Goal: Task Accomplishment & Management: Use online tool/utility

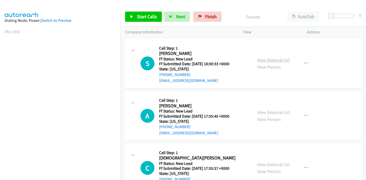
click at [277, 62] on link "View External Url" at bounding box center [273, 60] width 33 height 6
click at [277, 114] on link "View External Url" at bounding box center [273, 113] width 33 height 6
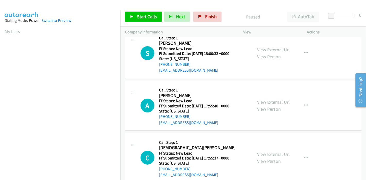
scroll to position [57, 0]
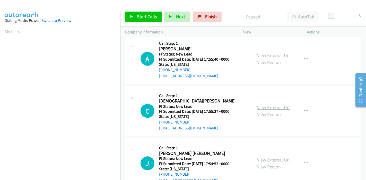
click at [267, 105] on link "View External Url" at bounding box center [273, 108] width 33 height 6
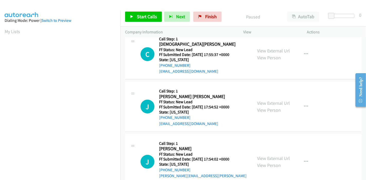
scroll to position [114, 0]
click at [280, 100] on link "View External Url" at bounding box center [273, 103] width 33 height 6
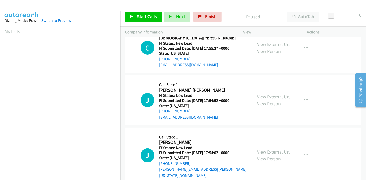
scroll to position [125, 0]
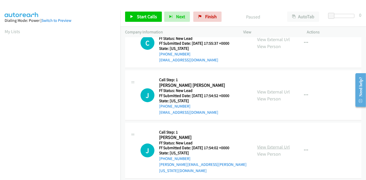
click at [271, 144] on link "View External Url" at bounding box center [273, 147] width 33 height 6
click at [131, 14] on link "Start Calls" at bounding box center [143, 17] width 37 height 10
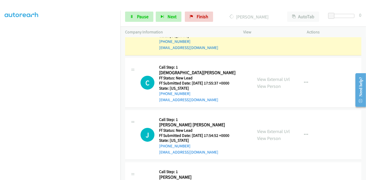
scroll to position [39, 0]
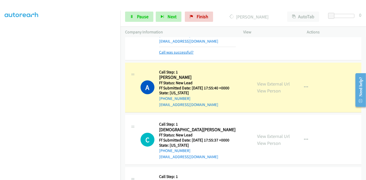
click at [172, 51] on link "Call was successful?" at bounding box center [176, 52] width 34 height 5
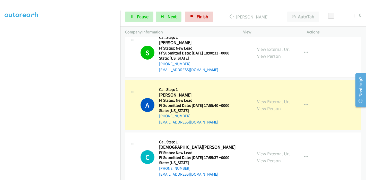
scroll to position [0, 0]
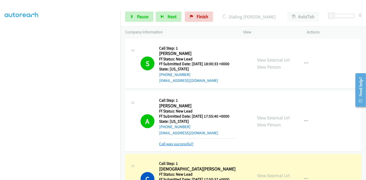
click at [171, 146] on link "Call was successful?" at bounding box center [176, 144] width 34 height 5
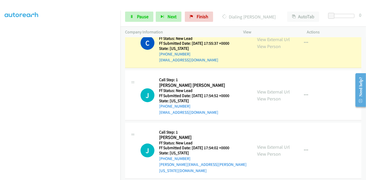
scroll to position [131, 0]
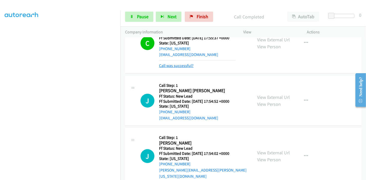
click at [180, 67] on link "Call was successful?" at bounding box center [176, 65] width 34 height 5
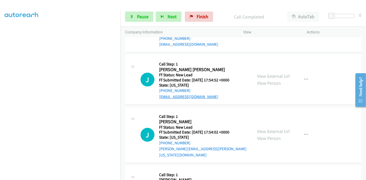
scroll to position [154, 0]
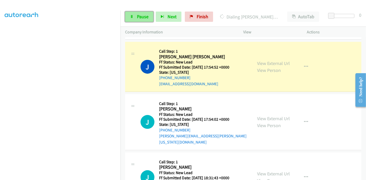
click at [136, 18] on link "Pause" at bounding box center [139, 17] width 28 height 10
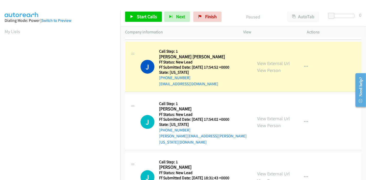
scroll to position [109, 0]
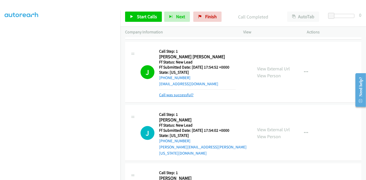
click at [185, 94] on link "Call was successful?" at bounding box center [176, 95] width 34 height 5
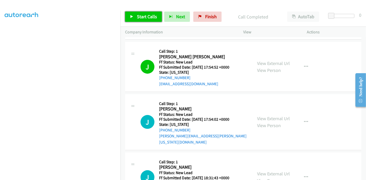
click at [141, 16] on span "Start Calls" at bounding box center [147, 17] width 20 height 6
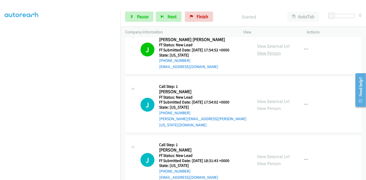
scroll to position [211, 0]
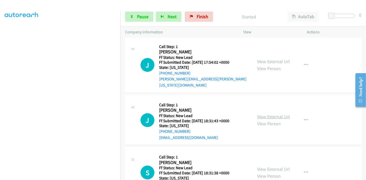
click at [265, 114] on link "View External Url" at bounding box center [273, 117] width 33 height 6
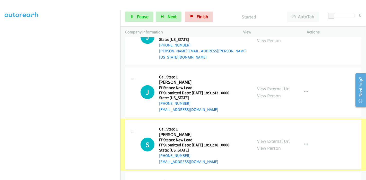
scroll to position [239, 0]
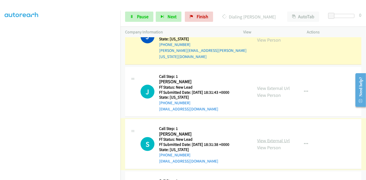
click at [270, 138] on link "View External Url" at bounding box center [273, 141] width 33 height 6
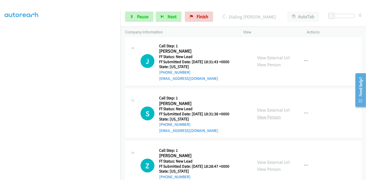
scroll to position [282, 0]
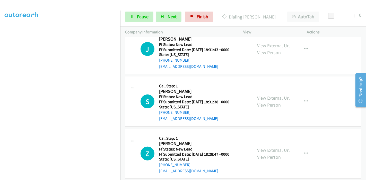
click at [266, 147] on link "View External Url" at bounding box center [273, 150] width 33 height 6
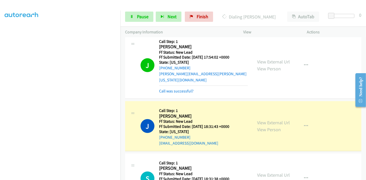
scroll to position [225, 0]
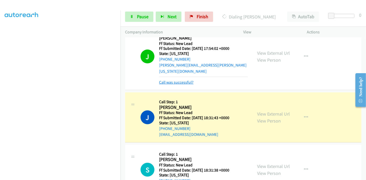
click at [185, 80] on link "Call was successful?" at bounding box center [176, 82] width 34 height 5
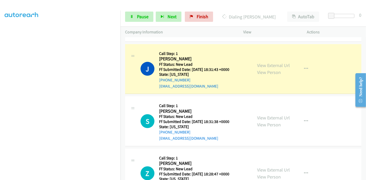
scroll to position [253, 0]
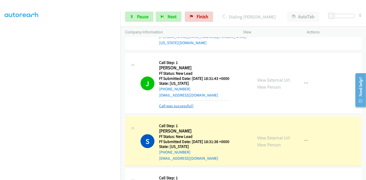
click at [176, 104] on link "Call was successful?" at bounding box center [176, 106] width 34 height 5
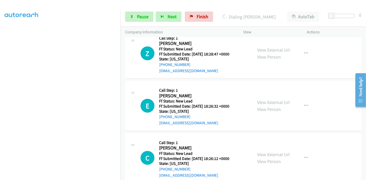
scroll to position [410, 0]
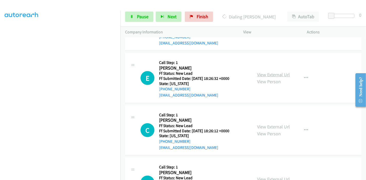
click at [277, 72] on link "View External Url" at bounding box center [273, 75] width 33 height 6
click at [272, 124] on link "View External Url" at bounding box center [273, 127] width 33 height 6
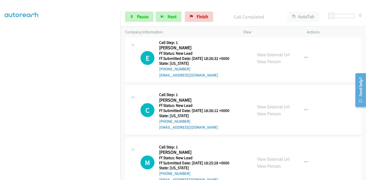
scroll to position [450, 0]
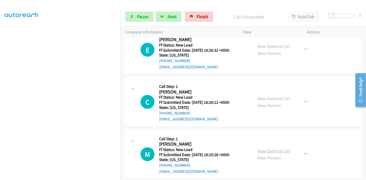
click at [261, 148] on link "View External Url" at bounding box center [273, 151] width 33 height 6
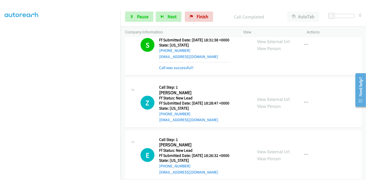
scroll to position [335, 0]
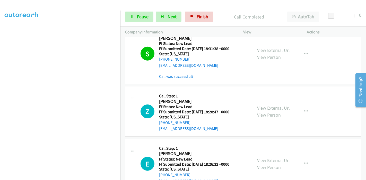
click at [175, 74] on link "Call was successful?" at bounding box center [176, 76] width 34 height 5
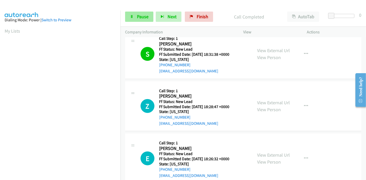
scroll to position [0, 0]
click at [137, 16] on span "Pause" at bounding box center [143, 17] width 12 height 6
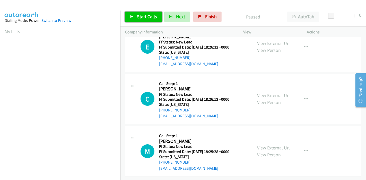
click at [135, 16] on link "Start Calls" at bounding box center [143, 17] width 37 height 10
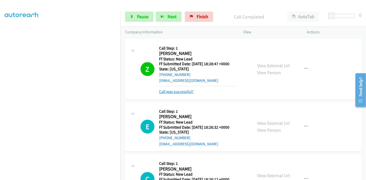
click at [183, 93] on link "Call was successful?" at bounding box center [176, 91] width 34 height 5
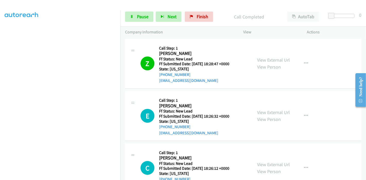
drag, startPoint x: 183, startPoint y: 93, endPoint x: 216, endPoint y: 91, distance: 33.5
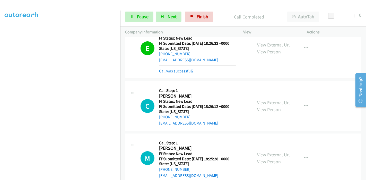
scroll to position [78, 0]
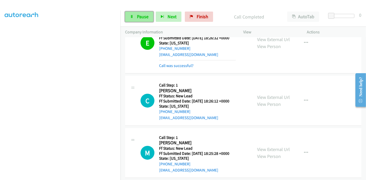
click at [135, 15] on link "Pause" at bounding box center [139, 17] width 28 height 10
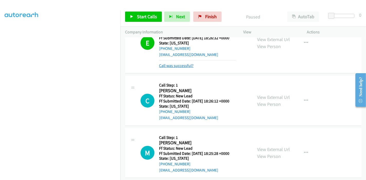
click at [178, 67] on link "Call was successful?" at bounding box center [176, 65] width 34 height 5
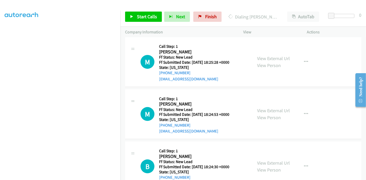
scroll to position [216, 0]
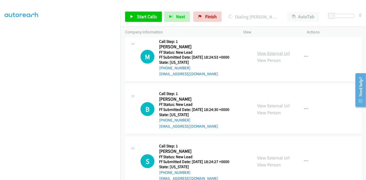
click at [266, 53] on link "View External Url" at bounding box center [273, 53] width 33 height 6
click at [271, 105] on link "View External Url" at bounding box center [273, 106] width 33 height 6
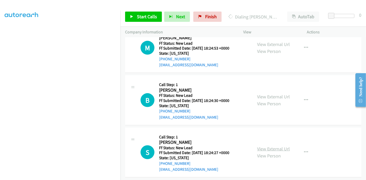
scroll to position [230, 0]
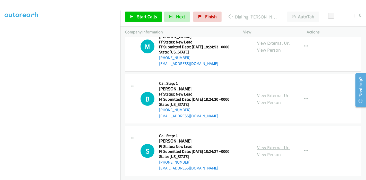
click at [271, 146] on link "View External Url" at bounding box center [273, 148] width 33 height 6
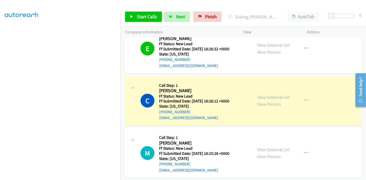
scroll to position [58, 0]
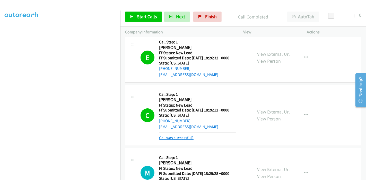
click at [183, 136] on link "Call was successful?" at bounding box center [176, 138] width 34 height 5
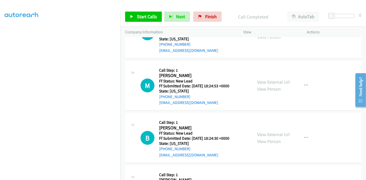
scroll to position [230, 0]
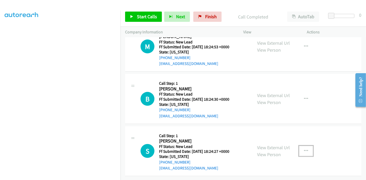
click at [304, 149] on icon "button" at bounding box center [306, 151] width 4 height 4
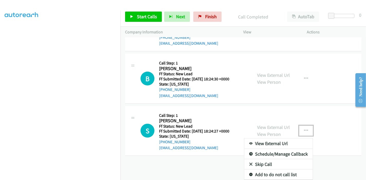
click at [266, 161] on link "Skip Call" at bounding box center [278, 164] width 68 height 10
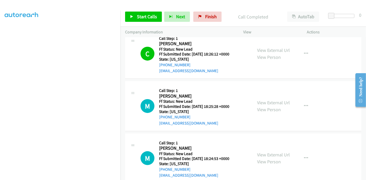
scroll to position [115, 0]
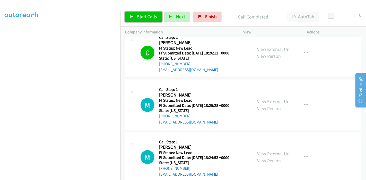
click at [139, 17] on span "Start Calls" at bounding box center [147, 17] width 20 height 6
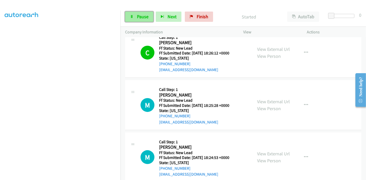
click at [140, 15] on span "Pause" at bounding box center [143, 17] width 12 height 6
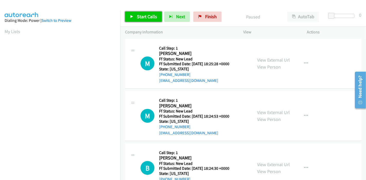
click at [137, 19] on span "Start Calls" at bounding box center [147, 17] width 20 height 6
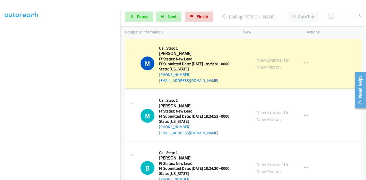
scroll to position [109, 0]
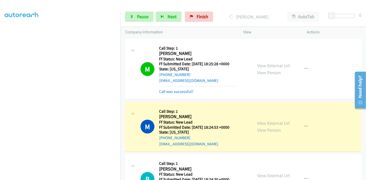
click at [173, 87] on mb0 "Call was successful?" at bounding box center [197, 90] width 77 height 9
click at [170, 93] on link "Call was successful?" at bounding box center [176, 91] width 34 height 5
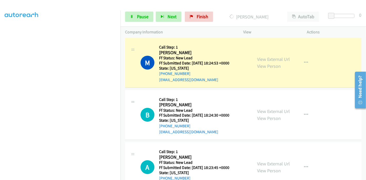
scroll to position [57, 0]
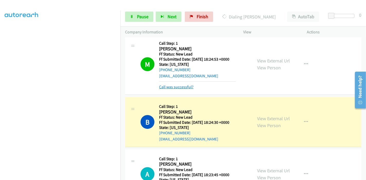
click at [175, 86] on link "Call was successful?" at bounding box center [176, 87] width 34 height 5
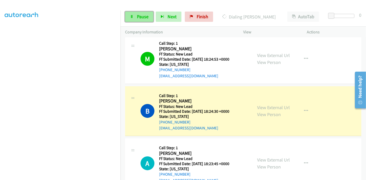
click at [133, 14] on link "Pause" at bounding box center [139, 17] width 28 height 10
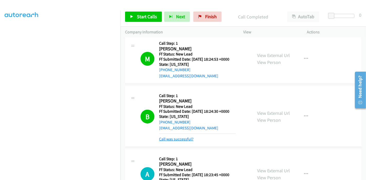
click at [182, 138] on link "Call was successful?" at bounding box center [176, 139] width 34 height 5
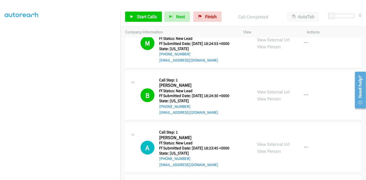
scroll to position [86, 0]
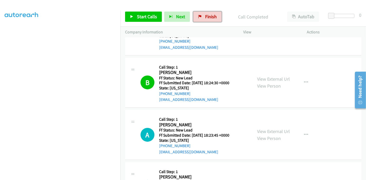
drag, startPoint x: 207, startPoint y: 16, endPoint x: 202, endPoint y: 22, distance: 7.8
click at [207, 16] on span "Finish" at bounding box center [211, 17] width 12 height 6
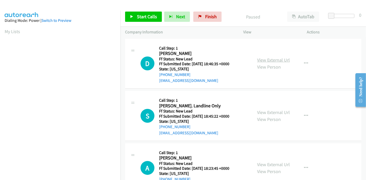
click at [280, 59] on link "View External Url" at bounding box center [273, 60] width 33 height 6
click at [266, 112] on link "View External Url" at bounding box center [273, 113] width 33 height 6
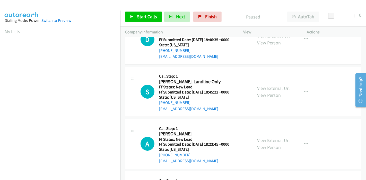
scroll to position [57, 0]
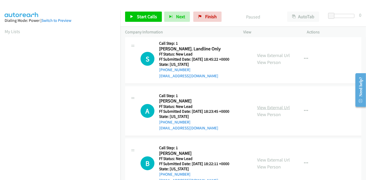
click at [269, 110] on link "View External Url" at bounding box center [273, 108] width 33 height 6
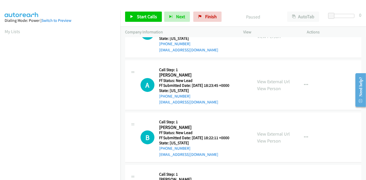
scroll to position [114, 0]
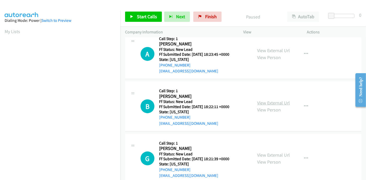
click at [264, 103] on link "View External Url" at bounding box center [273, 103] width 33 height 6
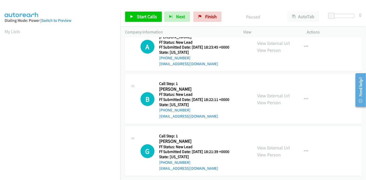
scroll to position [125, 0]
click at [268, 145] on link "View External Url" at bounding box center [273, 148] width 33 height 6
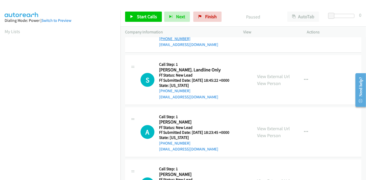
scroll to position [0, 0]
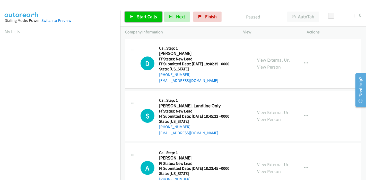
click at [138, 14] on span "Start Calls" at bounding box center [147, 17] width 20 height 6
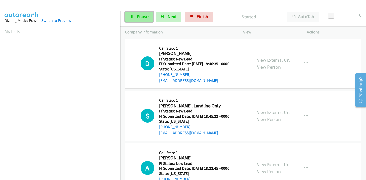
click at [145, 18] on span "Pause" at bounding box center [143, 17] width 12 height 6
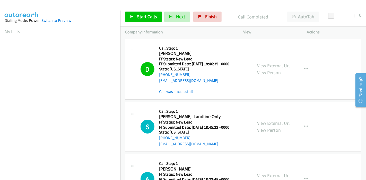
scroll to position [109, 0]
click at [184, 94] on link "Call was successful?" at bounding box center [176, 91] width 34 height 5
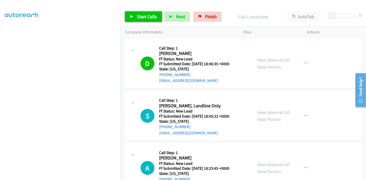
click at [137, 17] on span "Start Calls" at bounding box center [147, 17] width 20 height 6
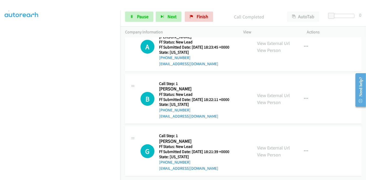
scroll to position [79, 0]
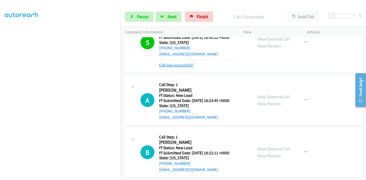
click at [179, 65] on link "Call was successful?" at bounding box center [176, 65] width 34 height 5
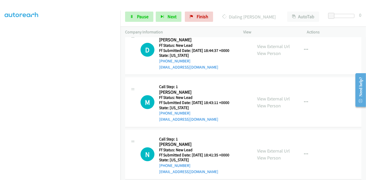
scroll to position [293, 0]
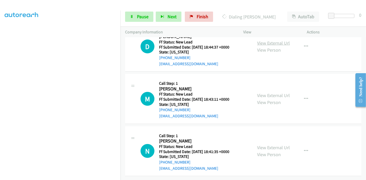
click at [272, 40] on link "View External Url" at bounding box center [273, 43] width 33 height 6
click at [264, 93] on link "View External Url" at bounding box center [273, 96] width 33 height 6
click at [264, 145] on link "View External Url" at bounding box center [273, 148] width 33 height 6
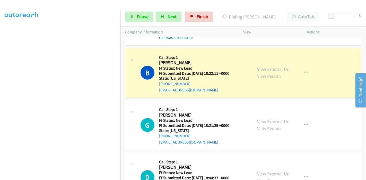
scroll to position [150, 0]
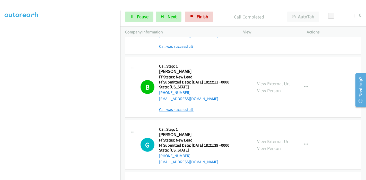
click at [187, 109] on link "Call was successful?" at bounding box center [176, 109] width 34 height 5
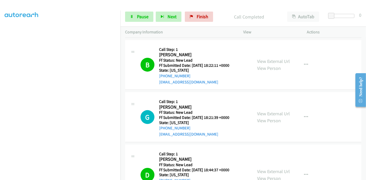
scroll to position [207, 0]
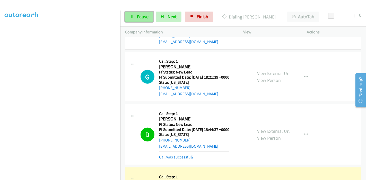
click at [140, 16] on span "Pause" at bounding box center [143, 17] width 12 height 6
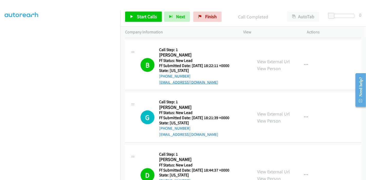
scroll to position [150, 0]
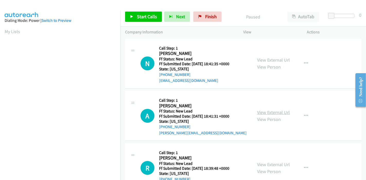
click at [263, 114] on link "View External Url" at bounding box center [273, 113] width 33 height 6
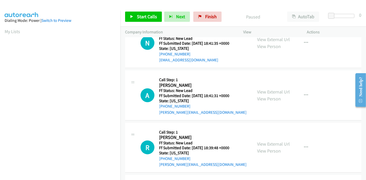
scroll to position [29, 0]
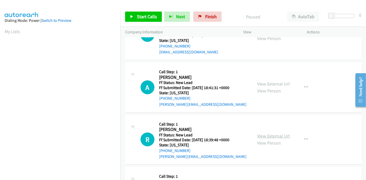
click at [264, 134] on link "View External Url" at bounding box center [273, 136] width 33 height 6
click at [147, 20] on link "Start Calls" at bounding box center [143, 17] width 37 height 10
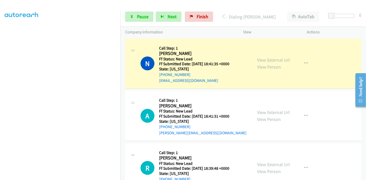
scroll to position [109, 0]
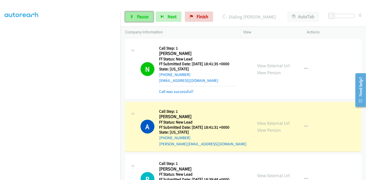
click at [128, 19] on link "Pause" at bounding box center [139, 17] width 28 height 10
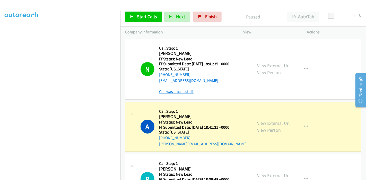
click at [175, 93] on link "Call was successful?" at bounding box center [176, 91] width 34 height 5
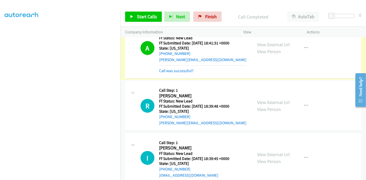
scroll to position [86, 0]
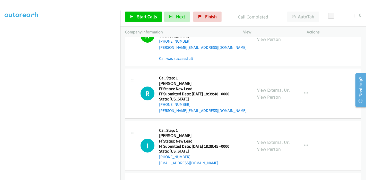
click at [179, 58] on link "Call was successful?" at bounding box center [176, 58] width 34 height 5
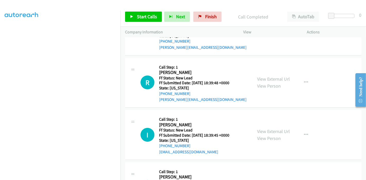
scroll to position [80, 0]
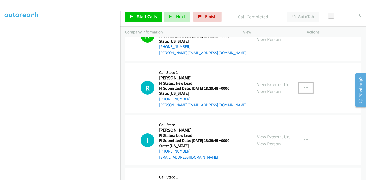
click at [300, 84] on button "button" at bounding box center [306, 88] width 14 height 10
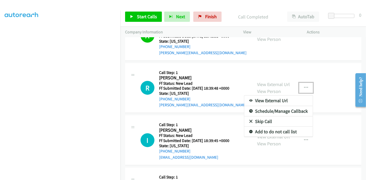
click at [272, 120] on link "Skip Call" at bounding box center [278, 122] width 68 height 10
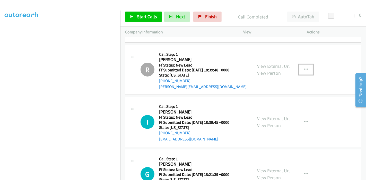
scroll to position [97, 0]
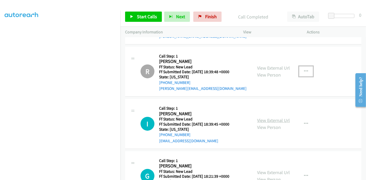
click at [274, 121] on link "View External Url" at bounding box center [273, 121] width 33 height 6
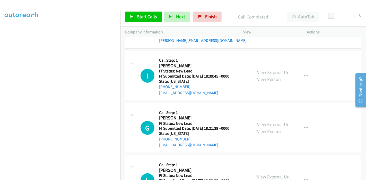
scroll to position [154, 0]
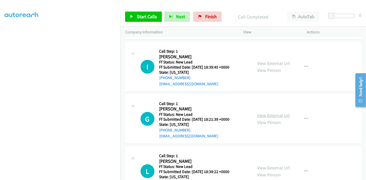
click at [265, 115] on link "View External Url" at bounding box center [273, 116] width 33 height 6
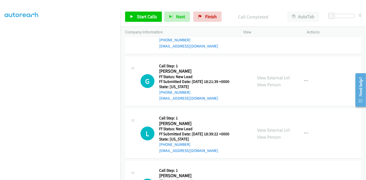
scroll to position [211, 0]
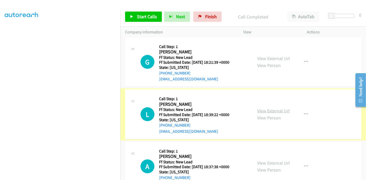
click at [275, 108] on link "View External Url" at bounding box center [273, 111] width 33 height 6
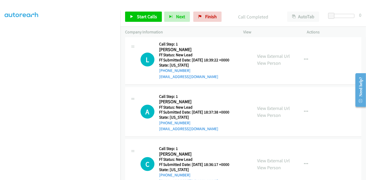
scroll to position [268, 0]
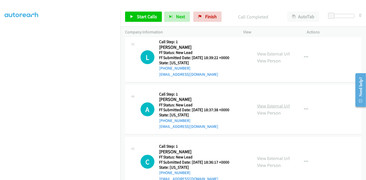
click at [266, 108] on link "View External Url" at bounding box center [273, 106] width 33 height 6
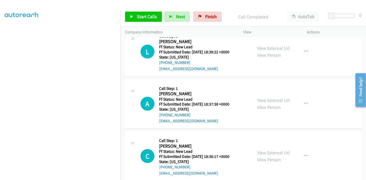
scroll to position [282, 0]
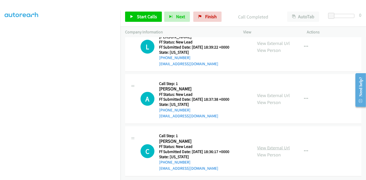
click at [266, 145] on link "View External Url" at bounding box center [273, 148] width 33 height 6
click at [140, 15] on span "Start Calls" at bounding box center [147, 17] width 20 height 6
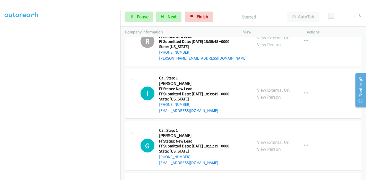
scroll to position [139, 0]
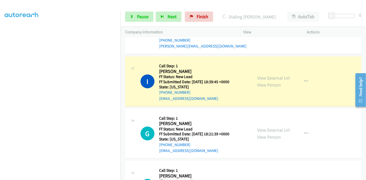
click at [139, 11] on div "Start Calls Pause Next Finish Dialing Igor Greenwald AutoTab AutoTab 0" at bounding box center [242, 17] width 245 height 20
click at [136, 15] on link "Pause" at bounding box center [139, 17] width 28 height 10
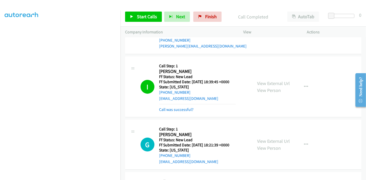
scroll to position [109, 0]
click at [180, 109] on link "Call was successful?" at bounding box center [176, 109] width 34 height 5
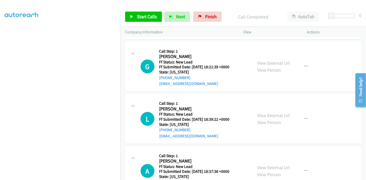
scroll to position [225, 0]
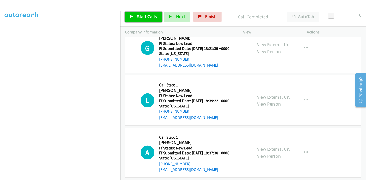
click at [134, 16] on link "Start Calls" at bounding box center [143, 17] width 37 height 10
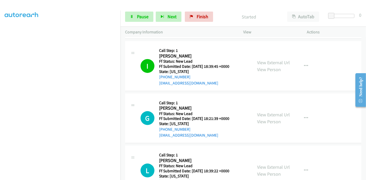
scroll to position [168, 0]
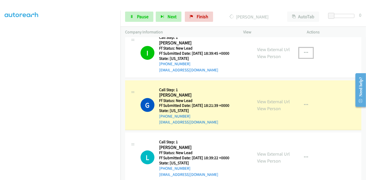
click at [304, 52] on icon "button" at bounding box center [306, 53] width 4 height 4
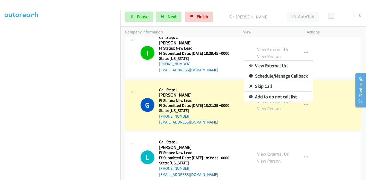
click at [280, 96] on link "Add to do not call list" at bounding box center [278, 97] width 68 height 10
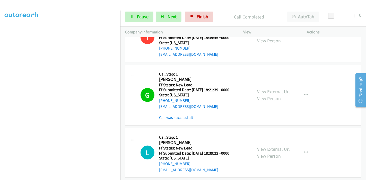
scroll to position [196, 0]
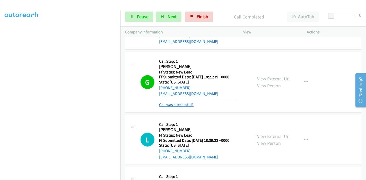
click at [185, 104] on link "Call was successful?" at bounding box center [176, 104] width 34 height 5
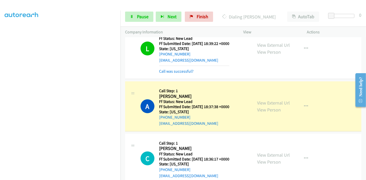
scroll to position [287, 0]
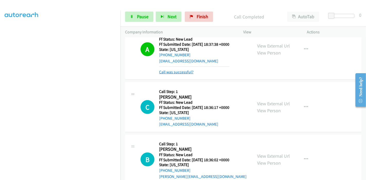
click at [183, 74] on link "Call was successful?" at bounding box center [176, 72] width 34 height 5
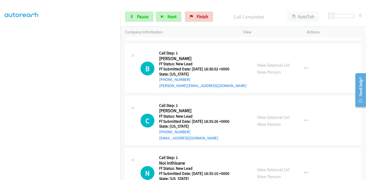
scroll to position [368, 0]
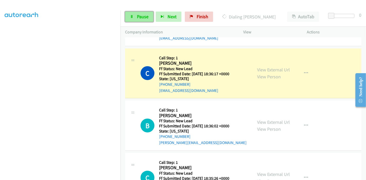
click at [132, 13] on link "Pause" at bounding box center [139, 17] width 28 height 10
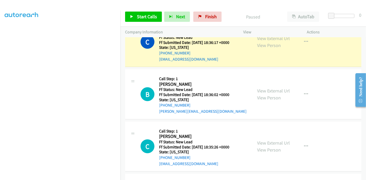
scroll to position [450, 0]
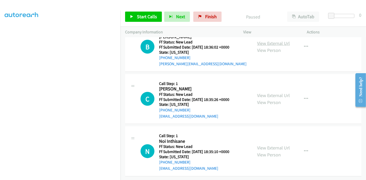
click at [271, 40] on link "View External Url" at bounding box center [273, 43] width 33 height 6
click at [268, 93] on link "View External Url" at bounding box center [273, 96] width 33 height 6
click at [261, 145] on link "View External Url" at bounding box center [273, 148] width 33 height 6
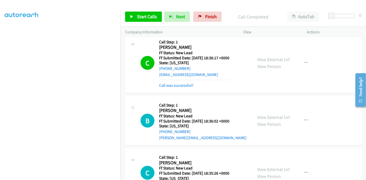
scroll to position [365, 0]
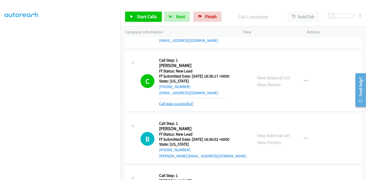
click at [173, 102] on link "Call was successful?" at bounding box center [176, 103] width 34 height 5
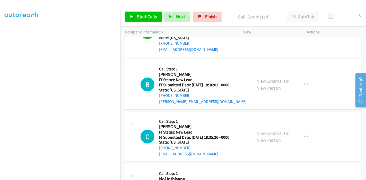
scroll to position [394, 0]
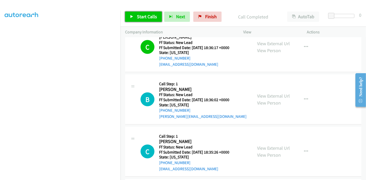
click at [134, 14] on link "Start Calls" at bounding box center [143, 17] width 37 height 10
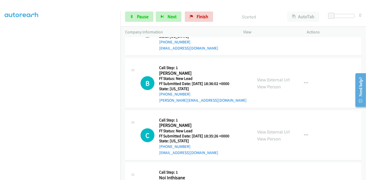
scroll to position [422, 0]
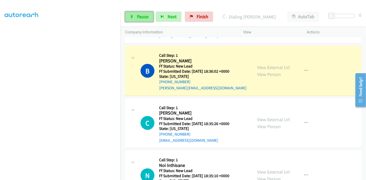
click at [138, 16] on span "Pause" at bounding box center [143, 17] width 12 height 6
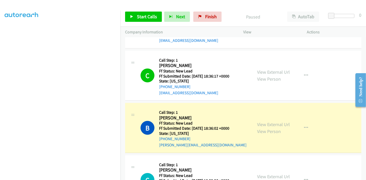
scroll to position [100, 0]
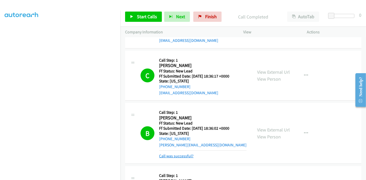
click at [173, 155] on link "Call was successful?" at bounding box center [176, 156] width 34 height 5
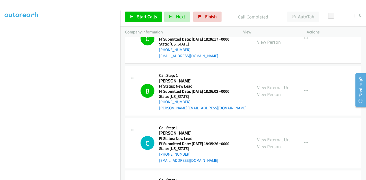
scroll to position [422, 0]
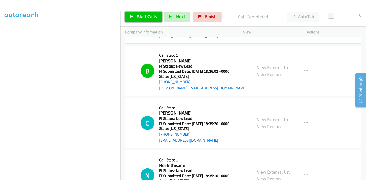
click at [142, 12] on link "Start Calls" at bounding box center [143, 17] width 37 height 10
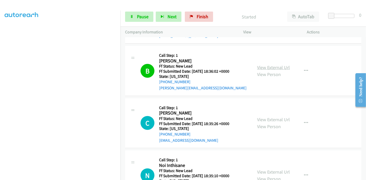
click at [275, 65] on link "View External Url" at bounding box center [273, 68] width 33 height 6
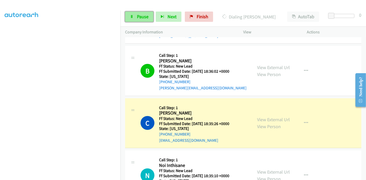
click at [138, 13] on link "Pause" at bounding box center [139, 17] width 28 height 10
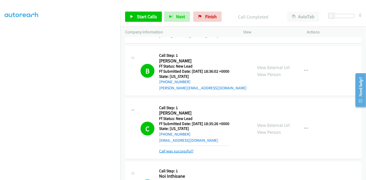
click at [182, 149] on link "Call was successful?" at bounding box center [176, 151] width 34 height 5
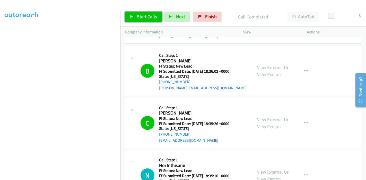
click at [135, 13] on link "Start Calls" at bounding box center [143, 17] width 37 height 10
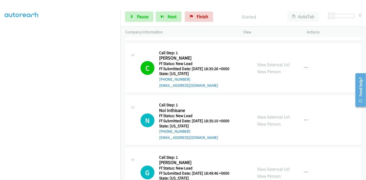
scroll to position [479, 0]
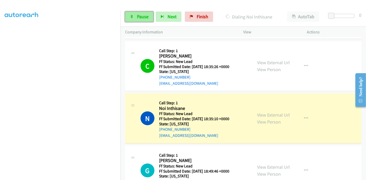
click at [141, 16] on span "Pause" at bounding box center [143, 17] width 12 height 6
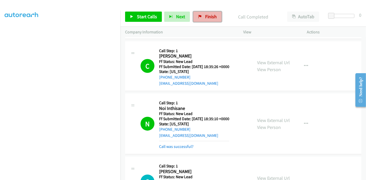
click at [199, 15] on icon at bounding box center [200, 17] width 4 height 4
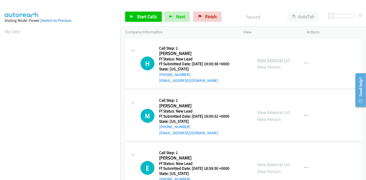
click at [272, 58] on link "View External Url" at bounding box center [273, 60] width 33 height 6
click at [265, 111] on link "View External Url" at bounding box center [273, 113] width 33 height 6
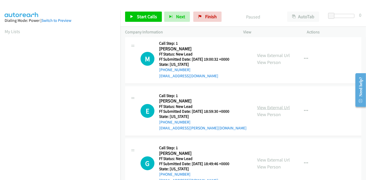
click at [266, 107] on link "View External Url" at bounding box center [273, 108] width 33 height 6
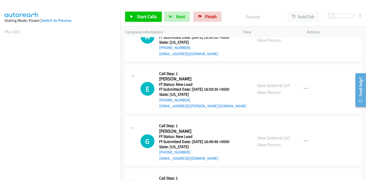
scroll to position [114, 0]
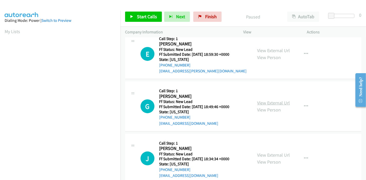
click at [277, 104] on link "View External Url" at bounding box center [273, 103] width 33 height 6
click at [267, 156] on link "View External Url" at bounding box center [273, 155] width 33 height 6
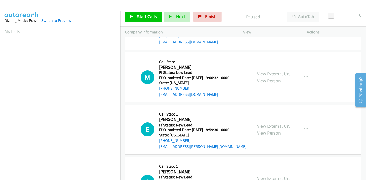
scroll to position [0, 0]
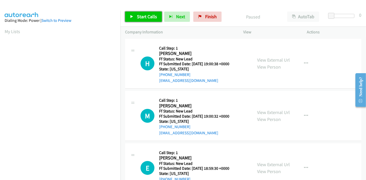
click at [141, 19] on span "Start Calls" at bounding box center [147, 17] width 20 height 6
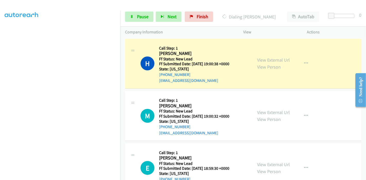
scroll to position [109, 0]
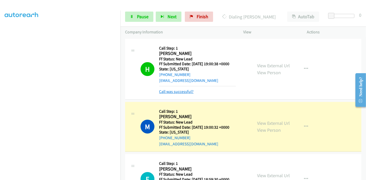
click at [177, 93] on link "Call was successful?" at bounding box center [176, 91] width 34 height 5
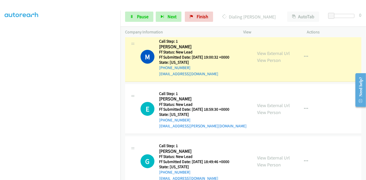
scroll to position [68, 0]
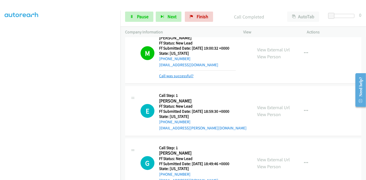
click at [181, 77] on link "Call was successful?" at bounding box center [176, 76] width 34 height 5
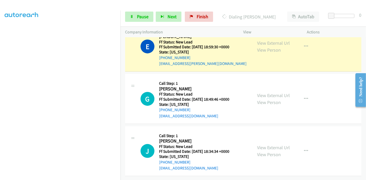
scroll to position [131, 0]
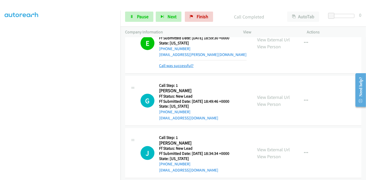
click at [177, 66] on link "Call was successful?" at bounding box center [176, 65] width 34 height 5
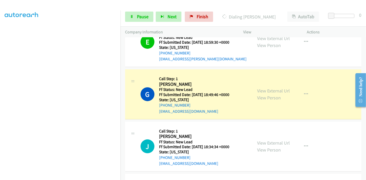
scroll to position [125, 0]
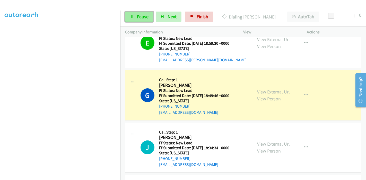
click at [131, 14] on link "Pause" at bounding box center [139, 17] width 28 height 10
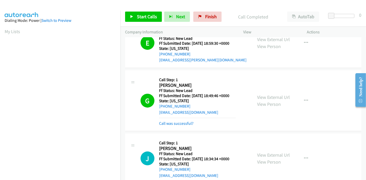
scroll to position [109, 0]
click at [138, 16] on span "Start Calls" at bounding box center [147, 17] width 20 height 6
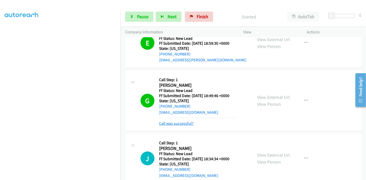
click at [179, 123] on link "Call was successful?" at bounding box center [176, 123] width 34 height 5
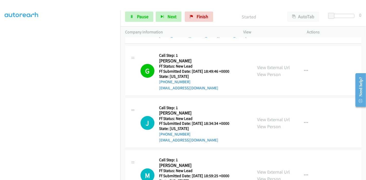
scroll to position [211, 0]
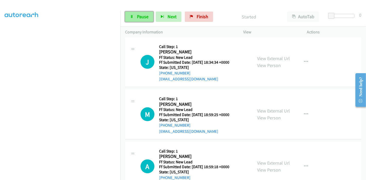
click at [129, 14] on link "Pause" at bounding box center [139, 17] width 28 height 10
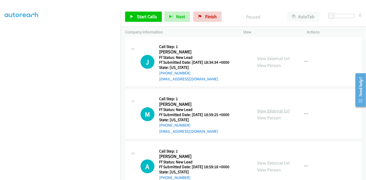
click at [268, 109] on link "View External Url" at bounding box center [273, 111] width 33 height 6
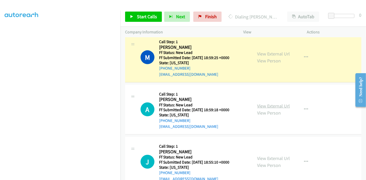
scroll to position [268, 0]
click at [261, 108] on link "View External Url" at bounding box center [273, 106] width 33 height 6
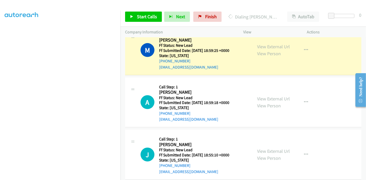
scroll to position [282, 0]
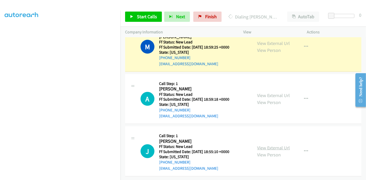
click at [269, 145] on link "View External Url" at bounding box center [273, 148] width 33 height 6
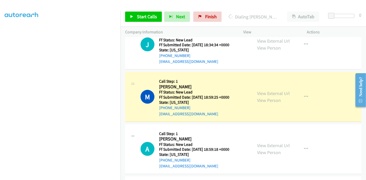
scroll to position [196, 0]
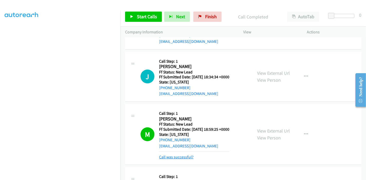
click at [185, 158] on link "Call was successful?" at bounding box center [176, 157] width 34 height 5
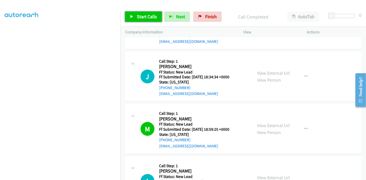
click at [138, 17] on span "Start Calls" at bounding box center [147, 17] width 20 height 6
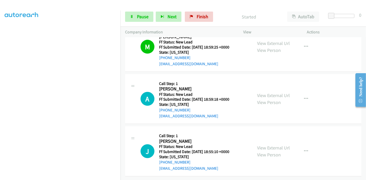
scroll to position [282, 0]
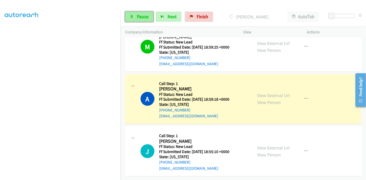
click at [128, 17] on link "Pause" at bounding box center [139, 17] width 28 height 10
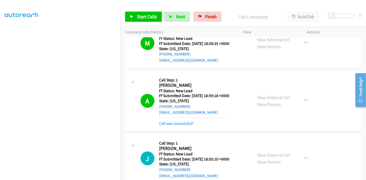
scroll to position [69, 0]
click at [190, 125] on link "Call was successful?" at bounding box center [176, 123] width 34 height 5
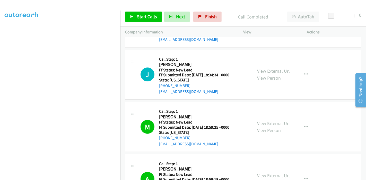
scroll to position [196, 0]
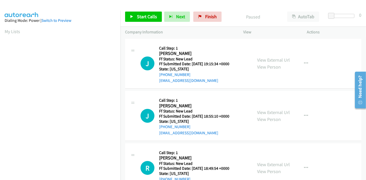
scroll to position [57, 0]
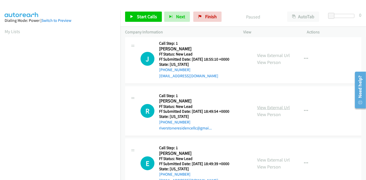
click at [265, 108] on link "View External Url" at bounding box center [273, 108] width 33 height 6
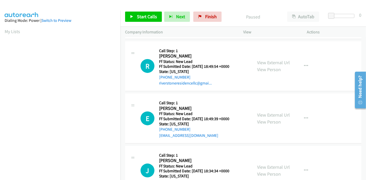
scroll to position [114, 0]
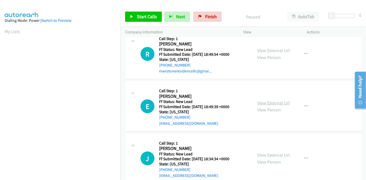
click at [267, 102] on link "View External Url" at bounding box center [273, 103] width 33 height 6
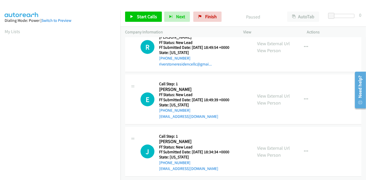
scroll to position [125, 0]
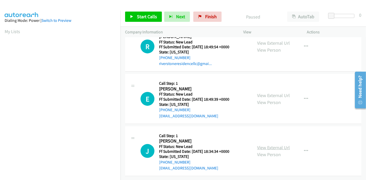
click at [264, 145] on link "View External Url" at bounding box center [273, 148] width 33 height 6
click at [139, 19] on span "Start Calls" at bounding box center [147, 17] width 20 height 6
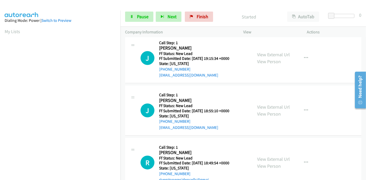
scroll to position [0, 0]
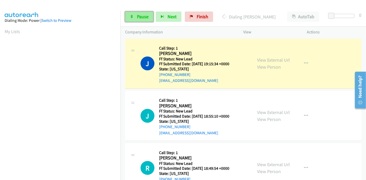
click at [140, 16] on span "Pause" at bounding box center [143, 17] width 12 height 6
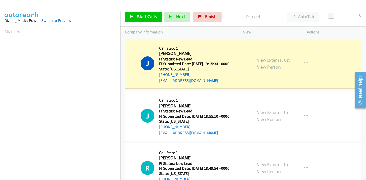
click at [271, 58] on link "View External Url" at bounding box center [273, 60] width 33 height 6
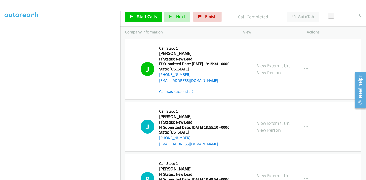
click at [184, 91] on link "Call was successful?" at bounding box center [176, 91] width 34 height 5
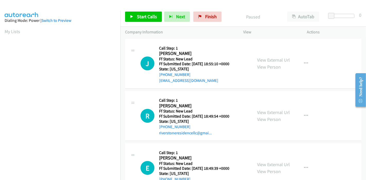
scroll to position [21, 0]
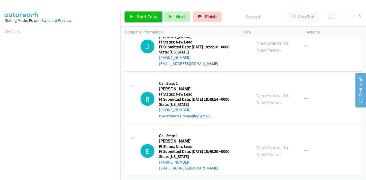
click at [137, 15] on span "Start Calls" at bounding box center [147, 17] width 20 height 6
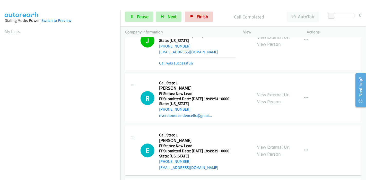
scroll to position [29, 0]
click at [185, 63] on link "Call was successful?" at bounding box center [176, 63] width 34 height 5
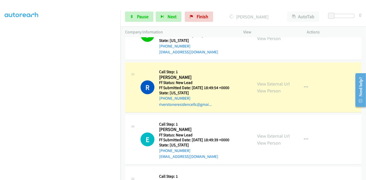
scroll to position [109, 0]
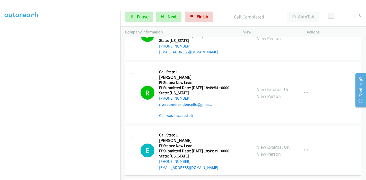
click at [180, 119] on div "R Callback Scheduled Call Step: 1 [PERSON_NAME] America/Los_Angeles Ff Status: …" at bounding box center [243, 93] width 236 height 61
click at [180, 115] on link "Call was successful?" at bounding box center [176, 115] width 34 height 5
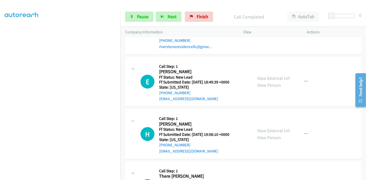
scroll to position [6, 0]
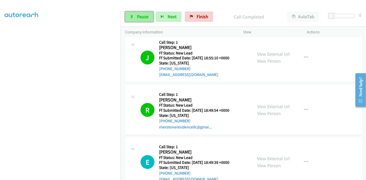
click at [142, 14] on span "Pause" at bounding box center [143, 17] width 12 height 6
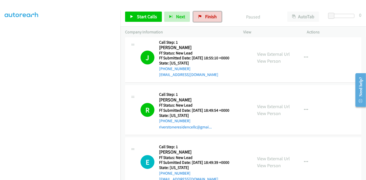
click at [203, 16] on link "Finish" at bounding box center [207, 17] width 28 height 10
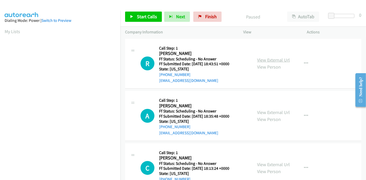
click at [269, 61] on link "View External Url" at bounding box center [273, 60] width 33 height 6
click at [272, 112] on link "View External Url" at bounding box center [273, 113] width 33 height 6
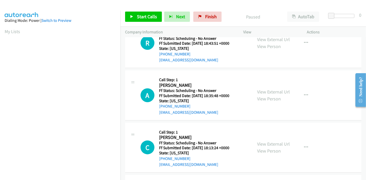
scroll to position [29, 0]
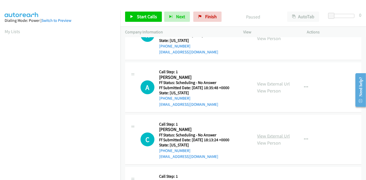
click at [265, 135] on link "View External Url" at bounding box center [273, 136] width 33 height 6
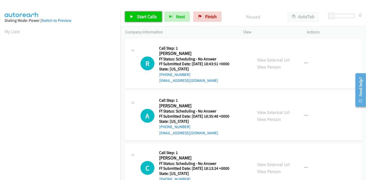
click at [145, 22] on link "Start Calls" at bounding box center [143, 17] width 37 height 10
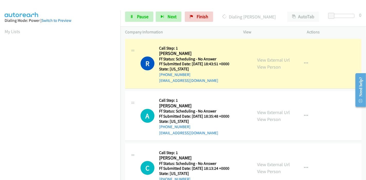
scroll to position [109, 0]
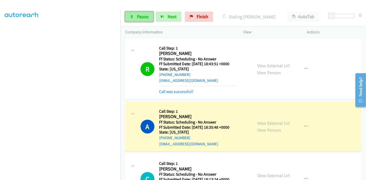
click at [131, 12] on link "Pause" at bounding box center [139, 17] width 28 height 10
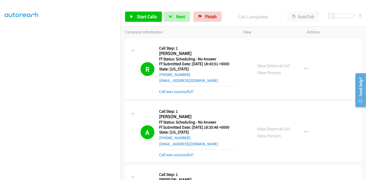
scroll to position [29, 0]
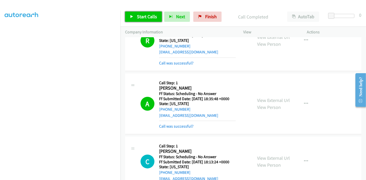
click at [141, 14] on span "Start Calls" at bounding box center [147, 17] width 20 height 6
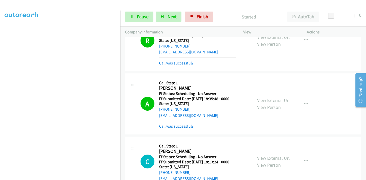
scroll to position [114, 0]
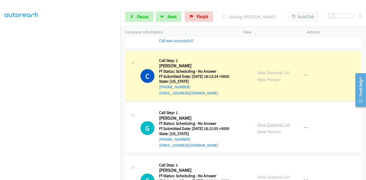
click at [270, 123] on link "View External Url" at bounding box center [273, 125] width 33 height 6
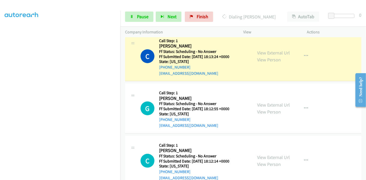
scroll to position [143, 0]
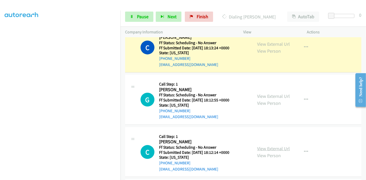
click at [260, 147] on link "View External Url" at bounding box center [273, 149] width 33 height 6
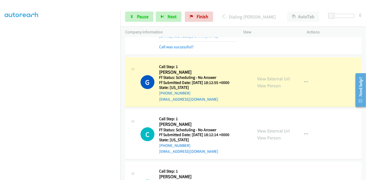
scroll to position [200, 0]
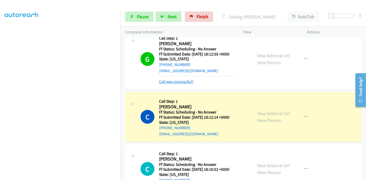
click at [191, 83] on link "Call was successful?" at bounding box center [176, 81] width 34 height 5
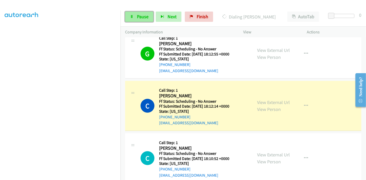
click at [133, 16] on icon at bounding box center [132, 17] width 4 height 4
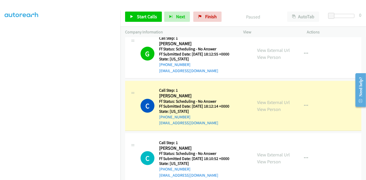
scroll to position [0, 0]
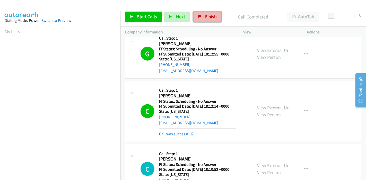
click at [206, 16] on span "Finish" at bounding box center [211, 17] width 12 height 6
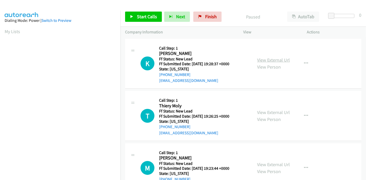
click at [262, 60] on link "View External Url" at bounding box center [273, 60] width 33 height 6
click at [259, 112] on link "View External Url" at bounding box center [273, 113] width 33 height 6
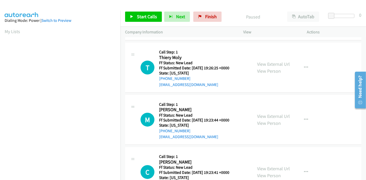
scroll to position [57, 0]
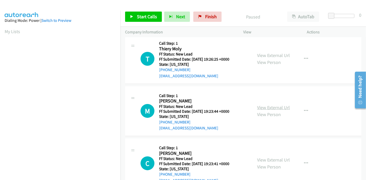
click at [261, 105] on link "View External Url" at bounding box center [273, 108] width 33 height 6
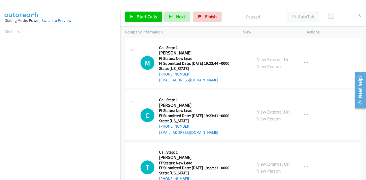
scroll to position [114, 0]
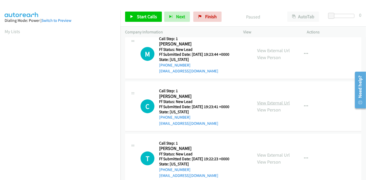
click at [267, 103] on link "View External Url" at bounding box center [273, 103] width 33 height 6
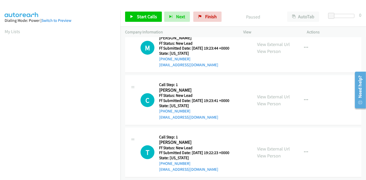
scroll to position [125, 0]
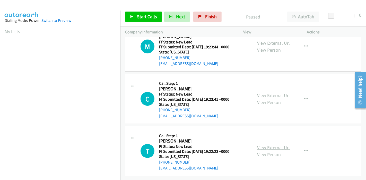
click at [264, 145] on link "View External Url" at bounding box center [273, 148] width 33 height 6
click at [130, 16] on icon at bounding box center [132, 17] width 4 height 4
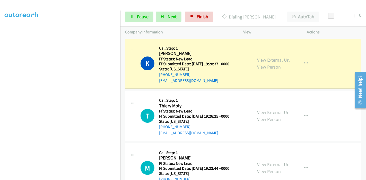
scroll to position [109, 0]
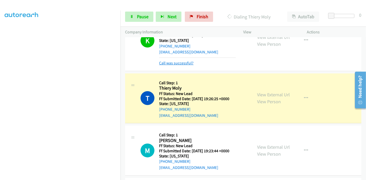
click at [177, 64] on link "Call was successful?" at bounding box center [176, 63] width 34 height 5
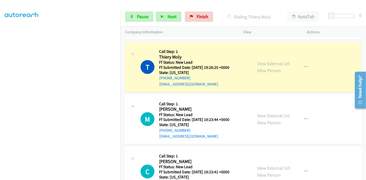
scroll to position [51, 0]
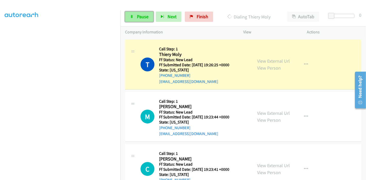
click at [142, 17] on span "Pause" at bounding box center [143, 17] width 12 height 6
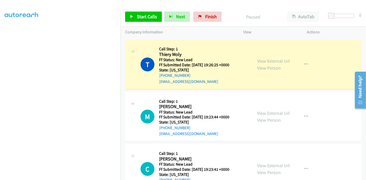
scroll to position [109, 0]
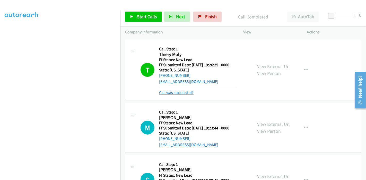
click at [185, 92] on link "Call was successful?" at bounding box center [176, 92] width 34 height 5
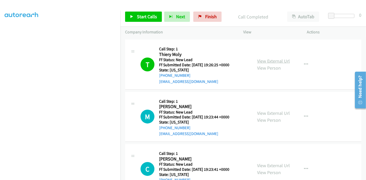
click at [269, 62] on link "View External Url" at bounding box center [273, 61] width 33 height 6
click at [145, 14] on span "Start Calls" at bounding box center [147, 17] width 20 height 6
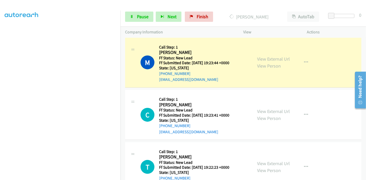
scroll to position [97, 0]
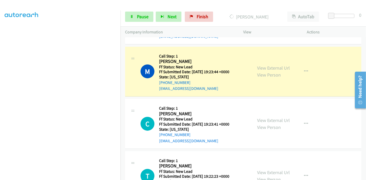
click at [142, 23] on div "Start Calls Pause Next Finish Dialing [PERSON_NAME] AutoTab AutoTab 0" at bounding box center [242, 17] width 245 height 20
click at [141, 19] on span "Pause" at bounding box center [143, 17] width 12 height 6
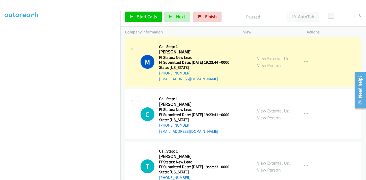
scroll to position [109, 0]
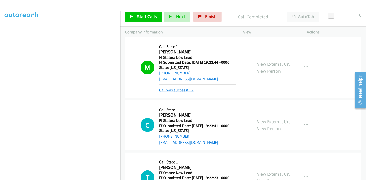
click at [184, 88] on link "Call was successful?" at bounding box center [176, 90] width 34 height 5
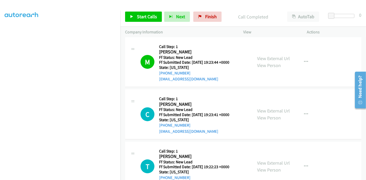
scroll to position [49, 0]
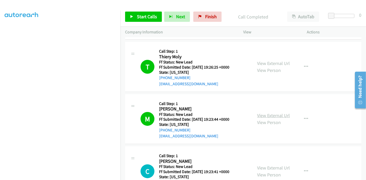
click at [274, 114] on link "View External Url" at bounding box center [273, 116] width 33 height 6
click at [135, 18] on link "Start Calls" at bounding box center [143, 17] width 37 height 10
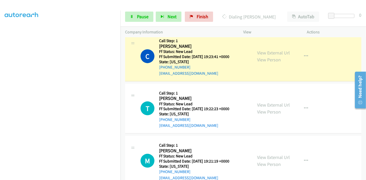
scroll to position [163, 0]
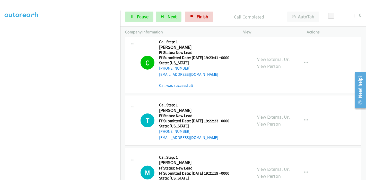
click at [179, 86] on link "Call was successful?" at bounding box center [176, 85] width 34 height 5
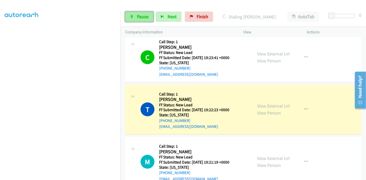
click at [135, 16] on link "Pause" at bounding box center [139, 17] width 28 height 10
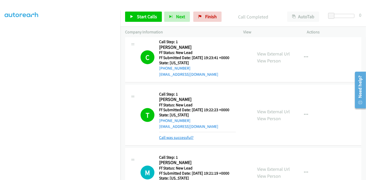
click at [176, 140] on link "Call was successful?" at bounding box center [176, 137] width 34 height 5
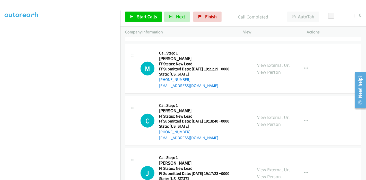
scroll to position [225, 0]
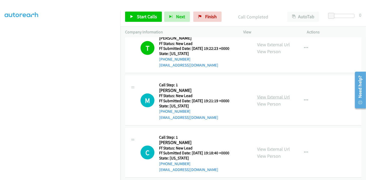
click at [267, 96] on link "View External Url" at bounding box center [273, 97] width 33 height 6
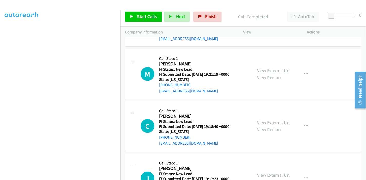
scroll to position [282, 0]
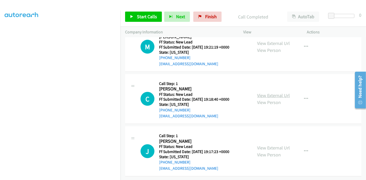
click at [266, 93] on link "View External Url" at bounding box center [273, 96] width 33 height 6
click at [263, 145] on link "View External Url" at bounding box center [273, 148] width 33 height 6
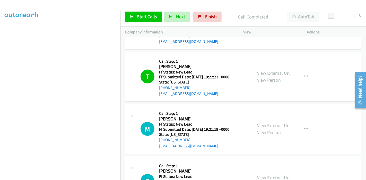
click at [133, 8] on div "Start Calls Pause Next Finish Call Completed AutoTab AutoTab 0" at bounding box center [242, 17] width 245 height 20
click at [135, 19] on link "Start Calls" at bounding box center [143, 17] width 37 height 10
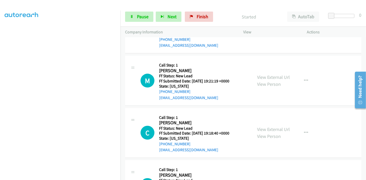
scroll to position [253, 0]
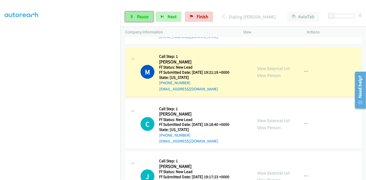
click at [140, 15] on span "Pause" at bounding box center [143, 17] width 12 height 6
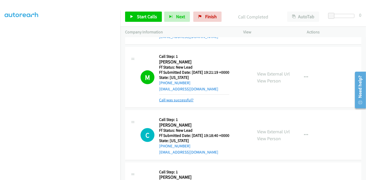
click at [177, 99] on link "Call was successful?" at bounding box center [176, 100] width 34 height 5
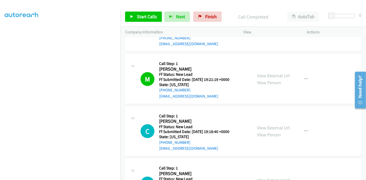
scroll to position [282, 0]
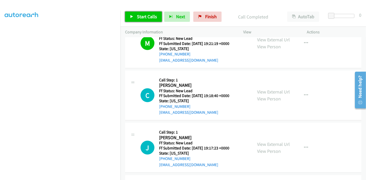
click at [133, 18] on link "Start Calls" at bounding box center [143, 17] width 37 height 10
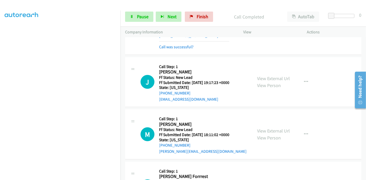
scroll to position [350, 0]
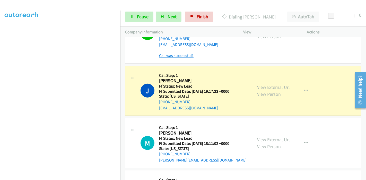
click at [178, 57] on link "Call was successful?" at bounding box center [176, 55] width 34 height 5
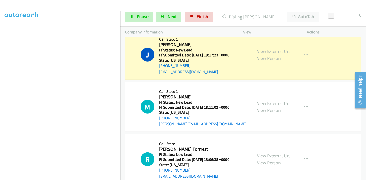
scroll to position [439, 0]
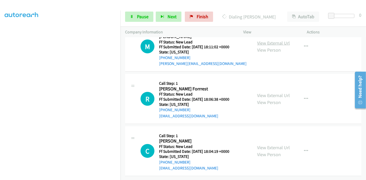
click at [279, 41] on link "View External Url" at bounding box center [273, 43] width 33 height 6
click at [273, 93] on link "View External Url" at bounding box center [273, 96] width 33 height 6
click at [265, 145] on link "View External Url" at bounding box center [273, 148] width 33 height 6
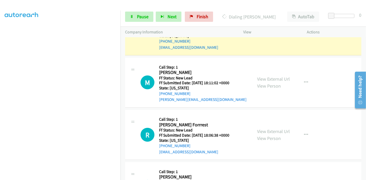
scroll to position [382, 0]
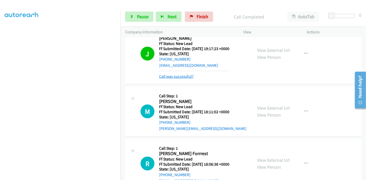
click at [178, 75] on link "Call was successful?" at bounding box center [176, 76] width 34 height 5
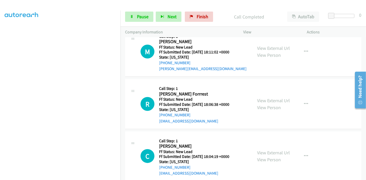
scroll to position [439, 0]
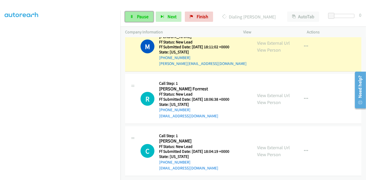
click at [142, 18] on span "Pause" at bounding box center [143, 17] width 12 height 6
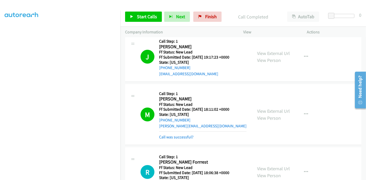
scroll to position [382, 0]
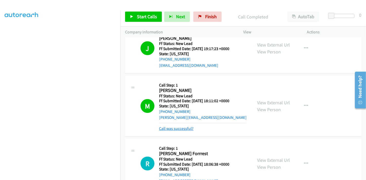
click at [184, 127] on link "Call was successful?" at bounding box center [176, 128] width 34 height 5
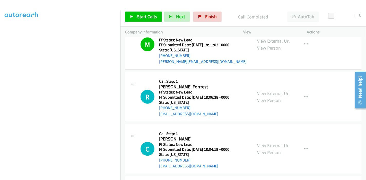
scroll to position [481, 0]
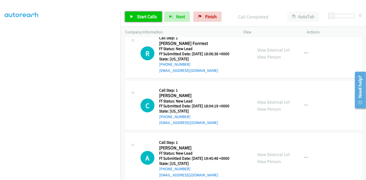
click at [132, 16] on icon at bounding box center [132, 17] width 4 height 4
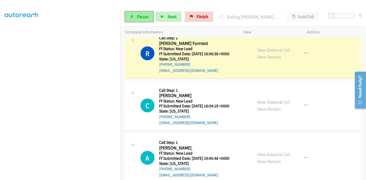
click at [137, 17] on span "Pause" at bounding box center [143, 17] width 12 height 6
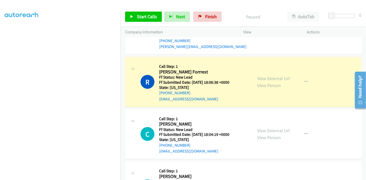
scroll to position [109, 0]
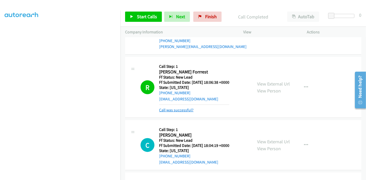
click at [176, 109] on link "Call was successful?" at bounding box center [176, 110] width 34 height 5
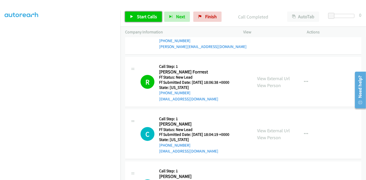
click at [135, 17] on link "Start Calls" at bounding box center [143, 17] width 37 height 10
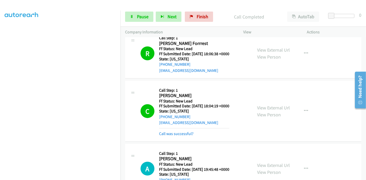
scroll to position [510, 0]
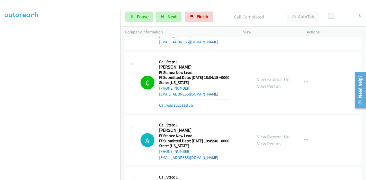
click at [174, 103] on link "Call was successful?" at bounding box center [176, 105] width 34 height 5
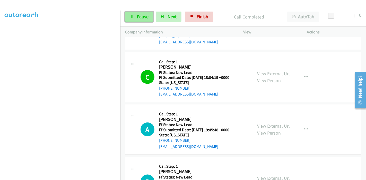
click at [137, 18] on span "Pause" at bounding box center [143, 17] width 12 height 6
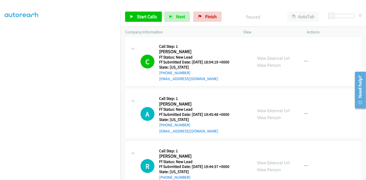
scroll to position [539, 0]
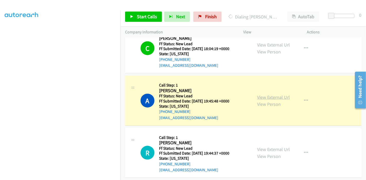
click at [269, 97] on link "View External Url" at bounding box center [273, 97] width 33 height 6
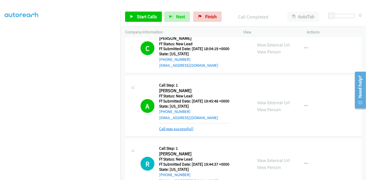
click at [173, 130] on link "Call was successful?" at bounding box center [176, 129] width 34 height 5
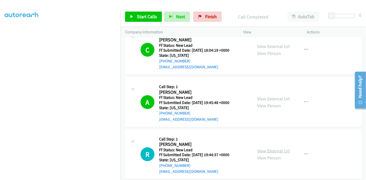
scroll to position [581, 0]
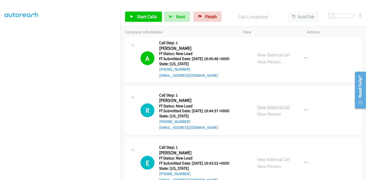
click at [281, 106] on link "View External Url" at bounding box center [273, 107] width 33 height 6
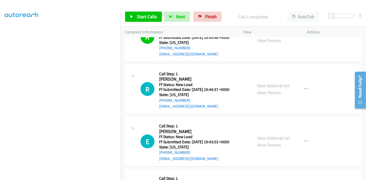
scroll to position [610, 0]
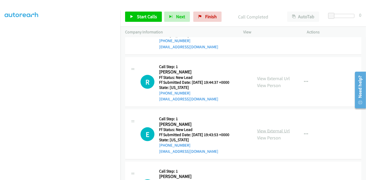
click at [262, 128] on link "View External Url" at bounding box center [273, 131] width 33 height 6
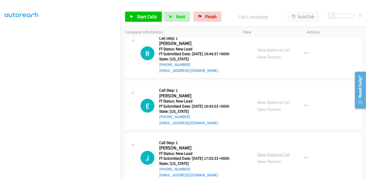
click at [272, 152] on link "View External Url" at bounding box center [273, 155] width 33 height 6
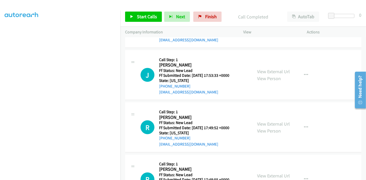
scroll to position [724, 0]
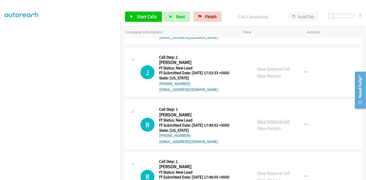
click at [270, 121] on link "View External Url" at bounding box center [273, 122] width 33 height 6
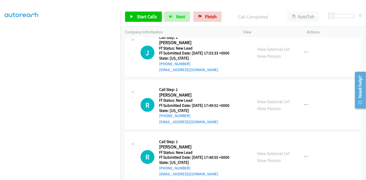
scroll to position [752, 0]
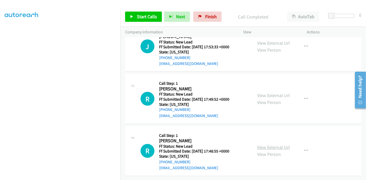
click at [275, 145] on link "View External Url" at bounding box center [273, 148] width 33 height 6
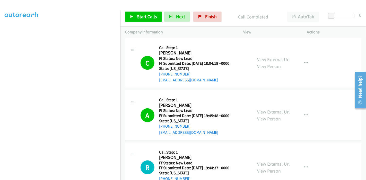
scroll to position [524, 0]
click at [135, 20] on link "Start Calls" at bounding box center [143, 17] width 37 height 10
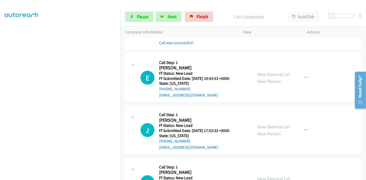
scroll to position [668, 0]
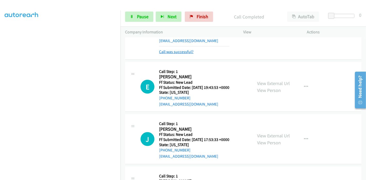
click at [185, 51] on link "Call was successful?" at bounding box center [176, 51] width 34 height 5
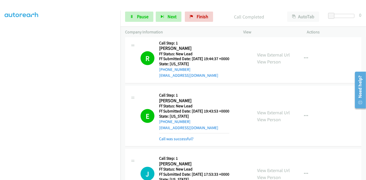
scroll to position [719, 0]
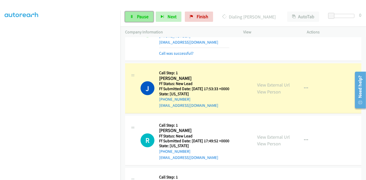
click at [129, 18] on link "Pause" at bounding box center [139, 17] width 28 height 10
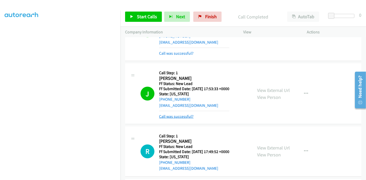
click at [176, 115] on link "Call was successful?" at bounding box center [176, 116] width 34 height 5
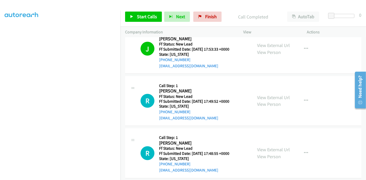
scroll to position [747, 0]
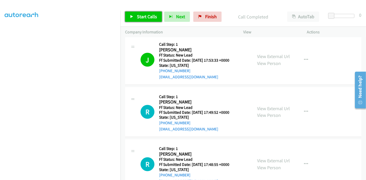
click at [146, 16] on span "Start Calls" at bounding box center [147, 17] width 20 height 6
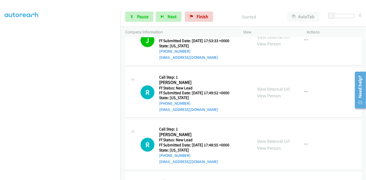
scroll to position [776, 0]
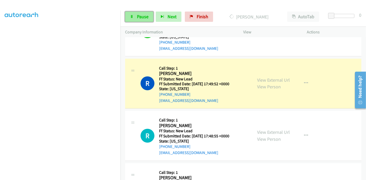
click at [145, 18] on span "Pause" at bounding box center [143, 17] width 12 height 6
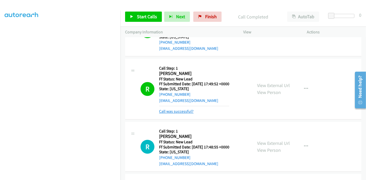
click at [183, 112] on link "Call was successful?" at bounding box center [176, 111] width 34 height 5
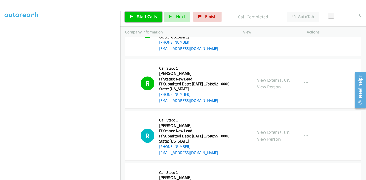
click at [142, 19] on span "Start Calls" at bounding box center [147, 17] width 20 height 6
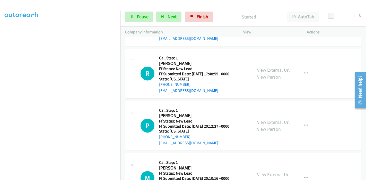
scroll to position [806, 0]
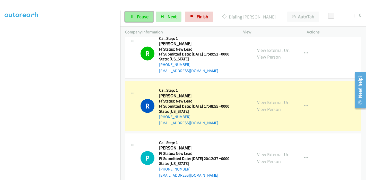
click at [131, 17] on icon at bounding box center [132, 17] width 4 height 4
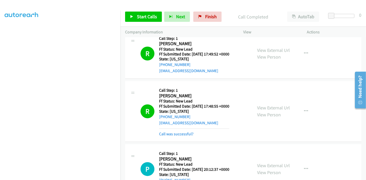
scroll to position [834, 0]
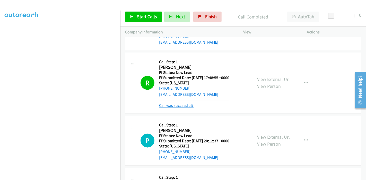
click at [174, 104] on link "Call was successful?" at bounding box center [176, 105] width 34 height 5
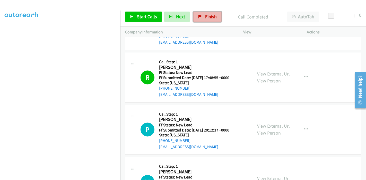
click at [205, 17] on span "Finish" at bounding box center [211, 17] width 12 height 6
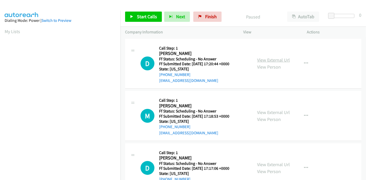
click at [274, 61] on link "View External Url" at bounding box center [273, 60] width 33 height 6
click at [267, 110] on link "View External Url" at bounding box center [273, 113] width 33 height 6
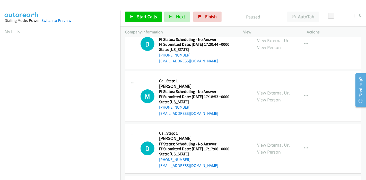
scroll to position [29, 0]
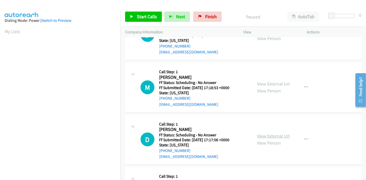
click at [265, 133] on link "View External Url" at bounding box center [273, 136] width 33 height 6
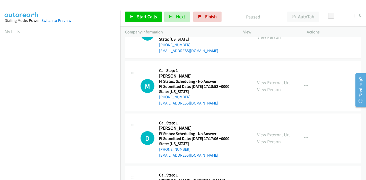
scroll to position [86, 0]
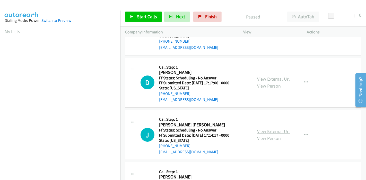
click at [276, 132] on link "View External Url" at bounding box center [273, 132] width 33 height 6
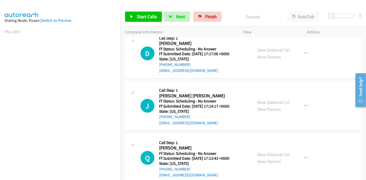
scroll to position [171, 0]
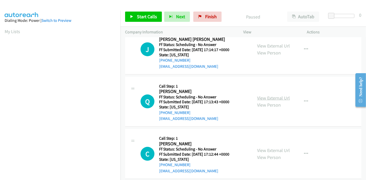
click at [265, 96] on link "View External Url" at bounding box center [273, 98] width 33 height 6
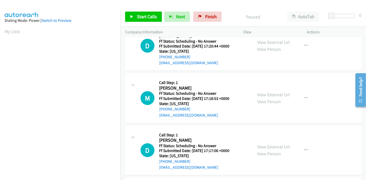
scroll to position [0, 0]
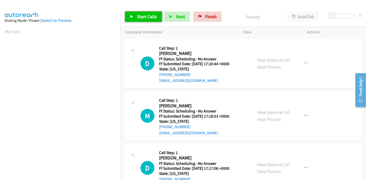
click at [137, 12] on link "Start Calls" at bounding box center [143, 17] width 37 height 10
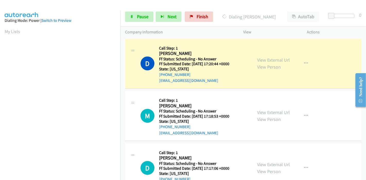
scroll to position [109, 0]
click at [139, 13] on link "Pause" at bounding box center [139, 17] width 28 height 10
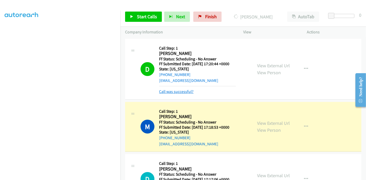
click at [172, 90] on link "Call was successful?" at bounding box center [176, 91] width 34 height 5
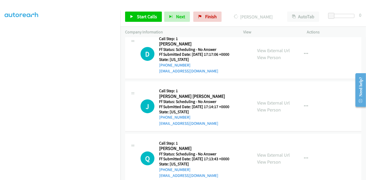
scroll to position [125, 0]
click at [149, 16] on span "Start Calls" at bounding box center [147, 17] width 20 height 6
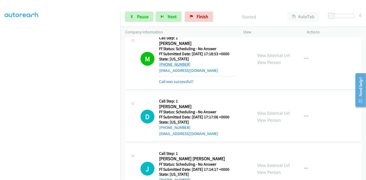
scroll to position [68, 0]
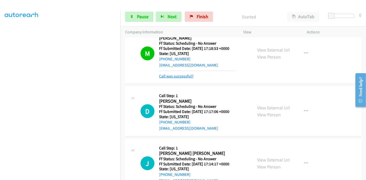
click at [175, 76] on link "Call was successful?" at bounding box center [176, 76] width 34 height 5
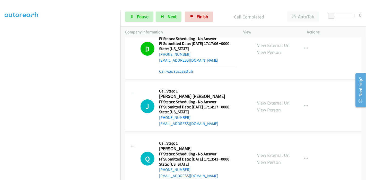
scroll to position [130, 0]
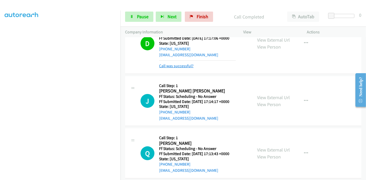
click at [178, 67] on link "Call was successful?" at bounding box center [176, 66] width 34 height 5
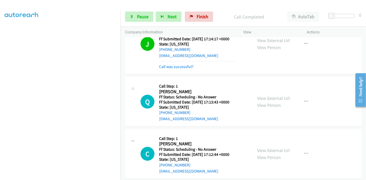
scroll to position [188, 0]
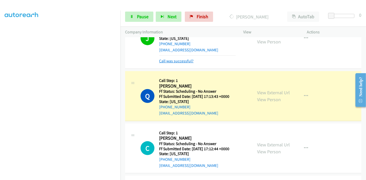
click at [177, 60] on link "Call was successful?" at bounding box center [176, 61] width 34 height 5
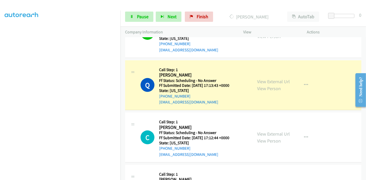
scroll to position [182, 0]
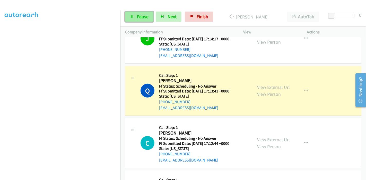
click at [140, 14] on span "Pause" at bounding box center [143, 17] width 12 height 6
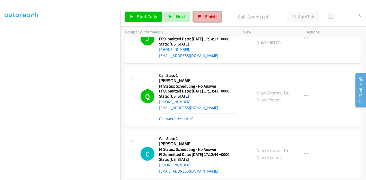
drag, startPoint x: 200, startPoint y: 20, endPoint x: 203, endPoint y: 19, distance: 4.0
click at [200, 20] on link "Finish" at bounding box center [207, 17] width 28 height 10
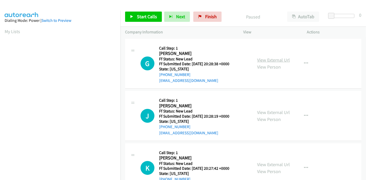
click at [271, 59] on link "View External Url" at bounding box center [273, 60] width 33 height 6
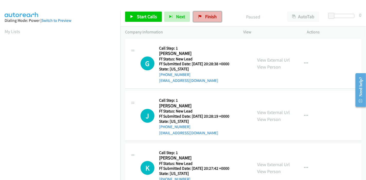
click at [206, 16] on span "Finish" at bounding box center [211, 17] width 12 height 6
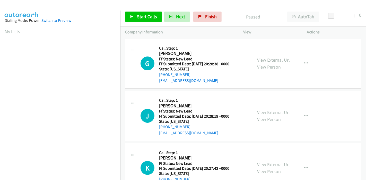
click at [265, 58] on link "View External Url" at bounding box center [273, 60] width 33 height 6
click at [265, 113] on link "View External Url" at bounding box center [273, 113] width 33 height 6
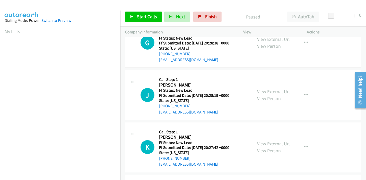
scroll to position [29, 0]
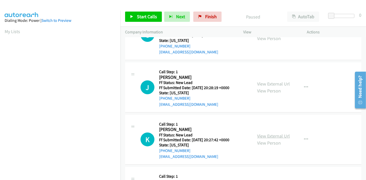
click at [260, 136] on link "View External Url" at bounding box center [273, 136] width 33 height 6
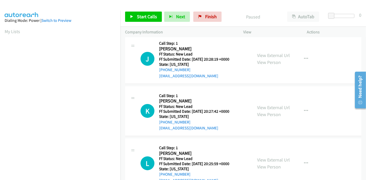
scroll to position [86, 0]
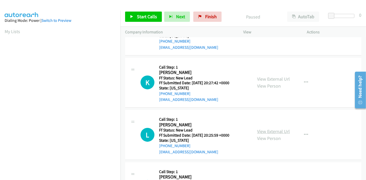
click at [260, 132] on link "View External Url" at bounding box center [273, 132] width 33 height 6
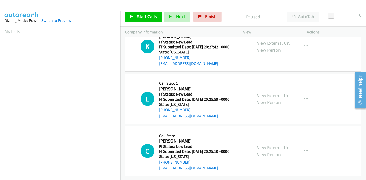
scroll to position [125, 0]
click at [271, 145] on link "View External Url" at bounding box center [273, 148] width 33 height 6
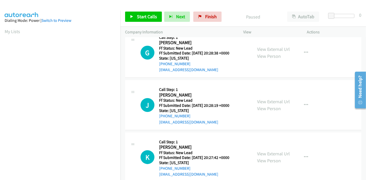
scroll to position [0, 0]
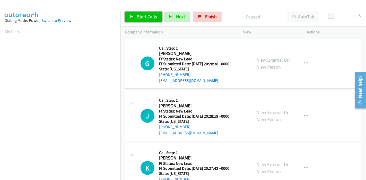
click at [138, 17] on span "Start Calls" at bounding box center [147, 17] width 20 height 6
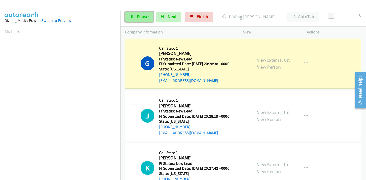
click at [139, 16] on span "Pause" at bounding box center [143, 17] width 12 height 6
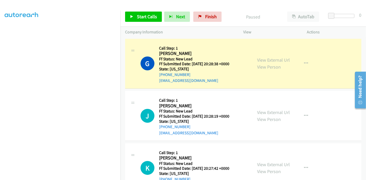
scroll to position [109, 0]
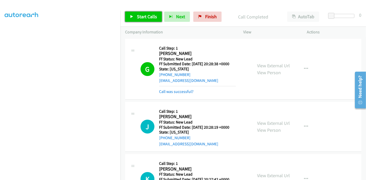
click at [137, 16] on span "Start Calls" at bounding box center [147, 17] width 20 height 6
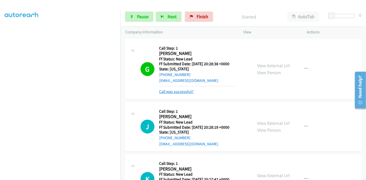
click at [171, 92] on link "Call was successful?" at bounding box center [176, 91] width 34 height 5
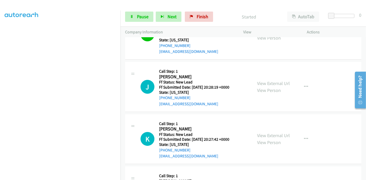
scroll to position [29, 0]
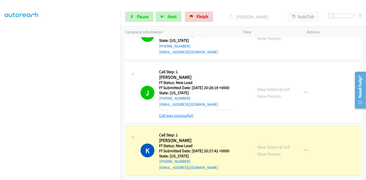
click at [168, 115] on link "Call was successful?" at bounding box center [176, 115] width 34 height 5
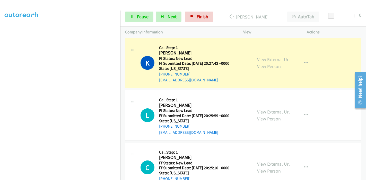
scroll to position [114, 0]
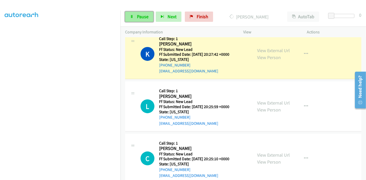
click at [139, 17] on span "Pause" at bounding box center [143, 17] width 12 height 6
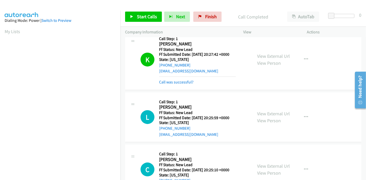
scroll to position [109, 0]
click at [181, 81] on link "Call was successful?" at bounding box center [176, 82] width 34 height 5
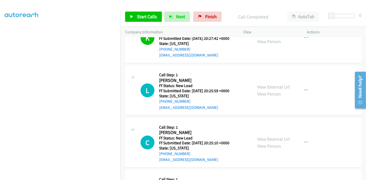
scroll to position [139, 0]
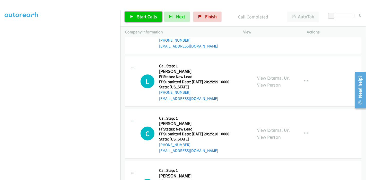
click at [137, 18] on span "Start Calls" at bounding box center [147, 17] width 20 height 6
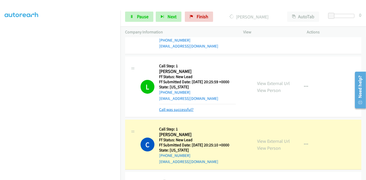
click at [177, 111] on link "Call was successful?" at bounding box center [176, 109] width 34 height 5
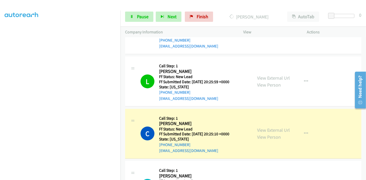
scroll to position [196, 0]
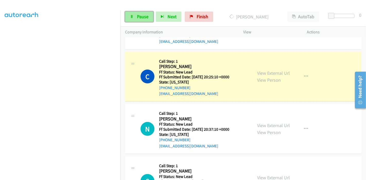
click at [144, 17] on span "Pause" at bounding box center [143, 17] width 12 height 6
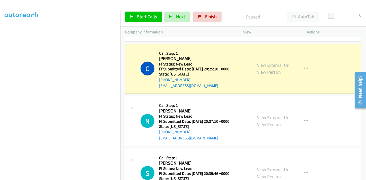
scroll to position [191, 0]
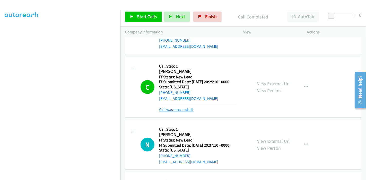
click at [186, 109] on link "Call was successful?" at bounding box center [176, 109] width 34 height 5
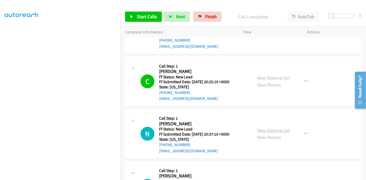
click at [268, 128] on link "View External Url" at bounding box center [273, 131] width 33 height 6
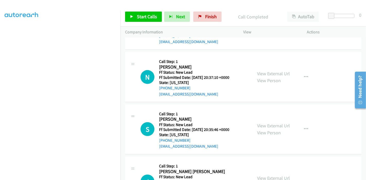
scroll to position [248, 0]
click at [268, 123] on link "View External Url" at bounding box center [273, 126] width 33 height 6
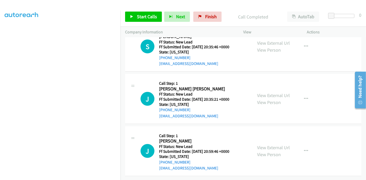
scroll to position [334, 0]
click at [260, 93] on link "View External Url" at bounding box center [273, 96] width 33 height 6
click at [268, 145] on link "View External Url" at bounding box center [273, 148] width 33 height 6
click at [132, 14] on link "Start Calls" at bounding box center [143, 17] width 37 height 10
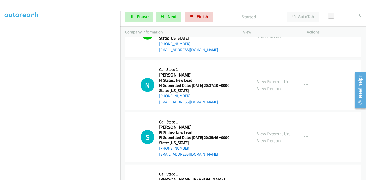
scroll to position [220, 0]
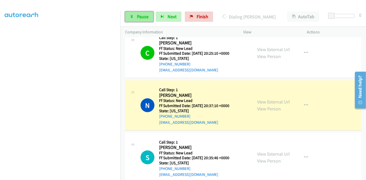
click at [145, 20] on link "Pause" at bounding box center [139, 17] width 28 height 10
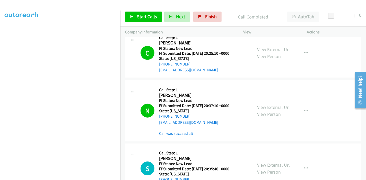
click at [171, 132] on link "Call was successful?" at bounding box center [176, 133] width 34 height 5
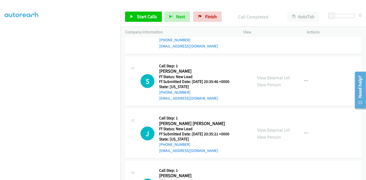
scroll to position [306, 0]
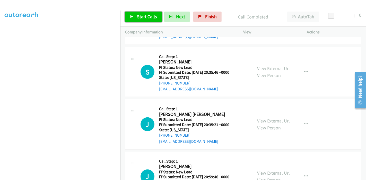
click at [136, 12] on link "Start Calls" at bounding box center [143, 17] width 37 height 10
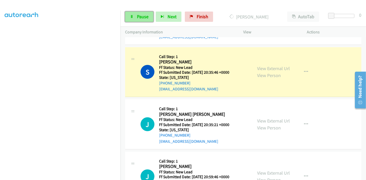
click at [131, 14] on link "Pause" at bounding box center [139, 17] width 28 height 10
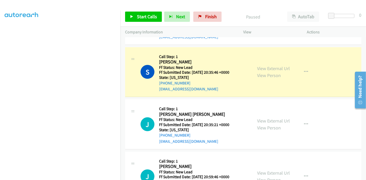
scroll to position [24, 0]
click at [228, 67] on h5 "Ff Status: New Lead" at bounding box center [194, 67] width 70 height 5
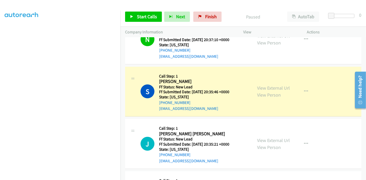
scroll to position [277, 0]
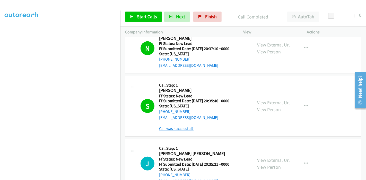
click at [175, 130] on link "Call was successful?" at bounding box center [176, 128] width 34 height 5
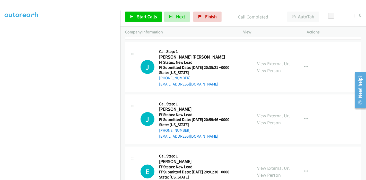
scroll to position [306, 0]
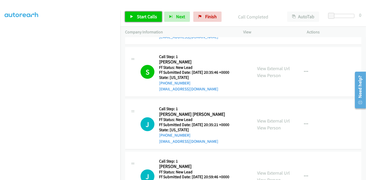
click at [131, 20] on link "Start Calls" at bounding box center [143, 17] width 37 height 10
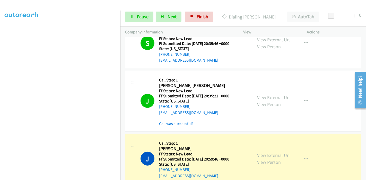
scroll to position [334, 0]
click at [175, 125] on link "Call was successful?" at bounding box center [176, 123] width 34 height 5
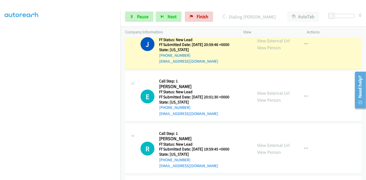
scroll to position [449, 0]
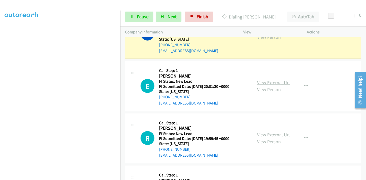
click at [268, 81] on link "View External Url" at bounding box center [273, 83] width 33 height 6
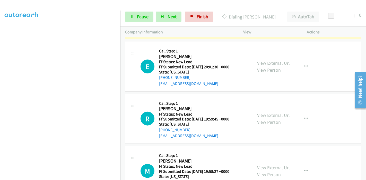
scroll to position [477, 0]
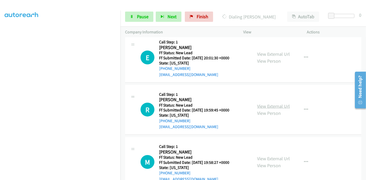
click at [262, 104] on link "View External Url" at bounding box center [273, 106] width 33 height 6
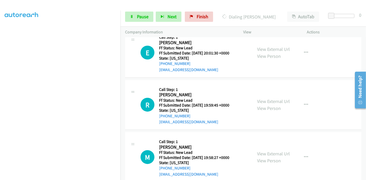
scroll to position [491, 0]
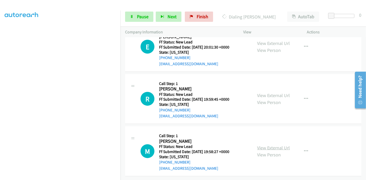
click at [265, 145] on link "View External Url" at bounding box center [273, 148] width 33 height 6
click at [131, 19] on link "Pause" at bounding box center [139, 17] width 28 height 10
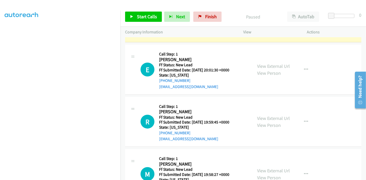
scroll to position [434, 0]
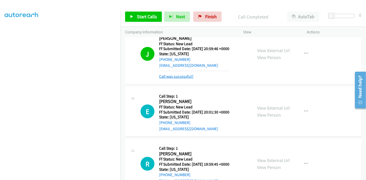
click at [185, 76] on link "Call was successful?" at bounding box center [176, 76] width 34 height 5
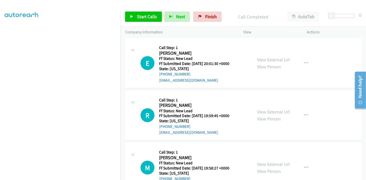
scroll to position [462, 0]
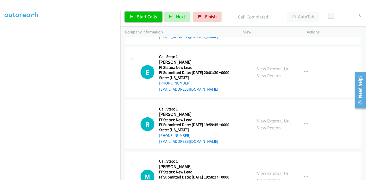
click at [144, 13] on link "Start Calls" at bounding box center [143, 17] width 37 height 10
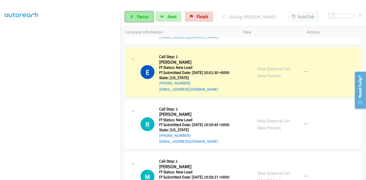
click at [139, 19] on span "Pause" at bounding box center [143, 17] width 12 height 6
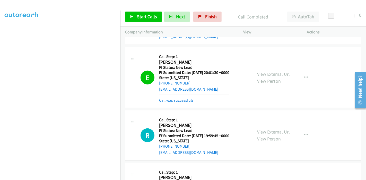
click at [179, 102] on div "Call was successful?" at bounding box center [194, 100] width 70 height 6
click at [177, 100] on link "Call was successful?" at bounding box center [176, 100] width 34 height 5
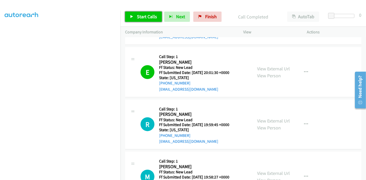
click at [135, 17] on link "Start Calls" at bounding box center [143, 17] width 37 height 10
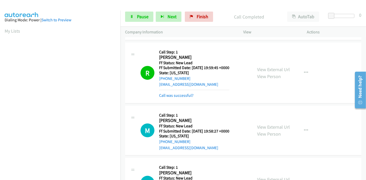
scroll to position [0, 0]
click at [179, 94] on link "Call was successful?" at bounding box center [176, 95] width 34 height 5
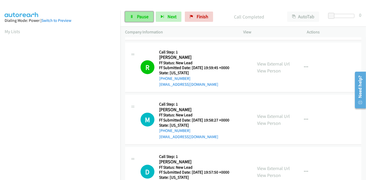
click at [138, 16] on span "Pause" at bounding box center [143, 17] width 12 height 6
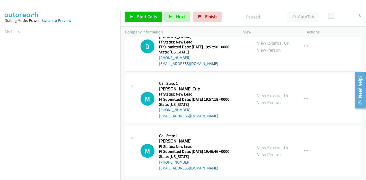
scroll to position [505, 0]
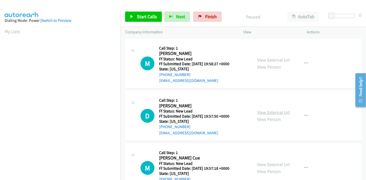
click at [261, 113] on link "View External Url" at bounding box center [273, 113] width 33 height 6
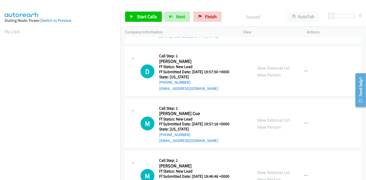
scroll to position [57, 0]
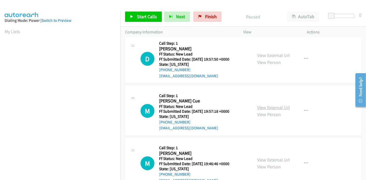
click at [270, 108] on link "View External Url" at bounding box center [273, 108] width 33 height 6
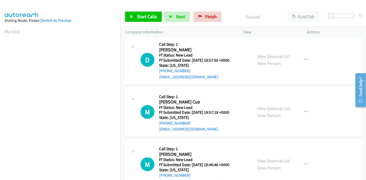
scroll to position [73, 0]
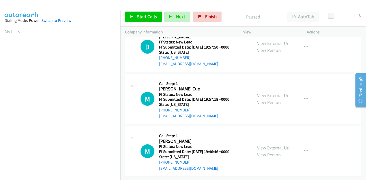
click at [278, 145] on link "View External Url" at bounding box center [273, 148] width 33 height 6
click at [144, 14] on span "Start Calls" at bounding box center [147, 17] width 20 height 6
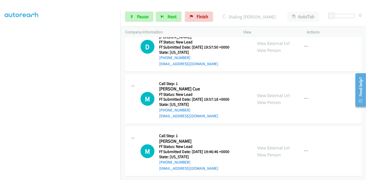
scroll to position [109, 0]
click at [148, 18] on span "Pause" at bounding box center [143, 17] width 12 height 6
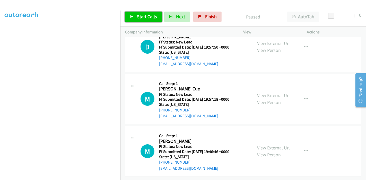
click at [138, 15] on span "Start Calls" at bounding box center [147, 17] width 20 height 6
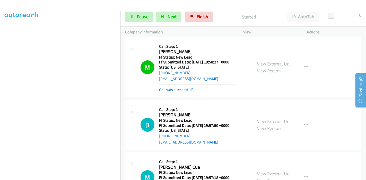
scroll to position [0, 0]
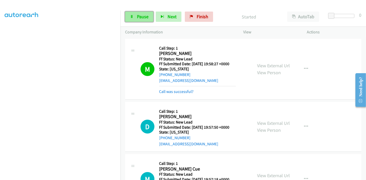
click at [131, 14] on link "Pause" at bounding box center [139, 17] width 28 height 10
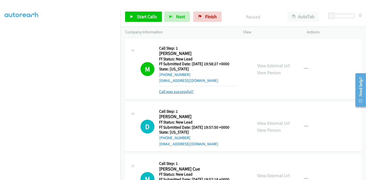
click at [184, 93] on link "Call was successful?" at bounding box center [176, 91] width 34 height 5
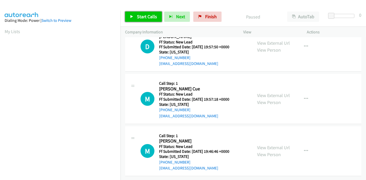
click at [145, 19] on span "Start Calls" at bounding box center [147, 17] width 20 height 6
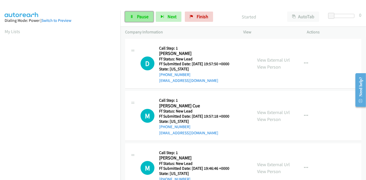
click at [140, 15] on span "Pause" at bounding box center [143, 17] width 12 height 6
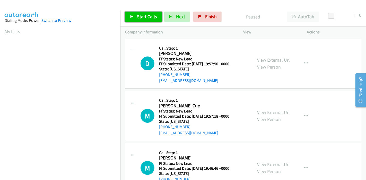
click at [141, 15] on span "Start Calls" at bounding box center [147, 17] width 20 height 6
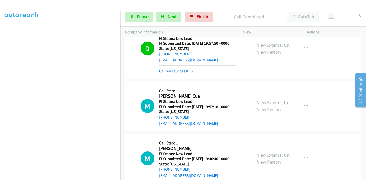
scroll to position [26, 0]
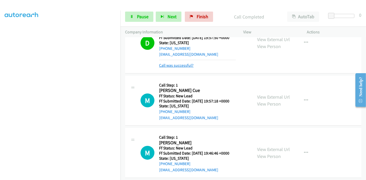
click at [173, 67] on link "Call was successful?" at bounding box center [176, 65] width 34 height 5
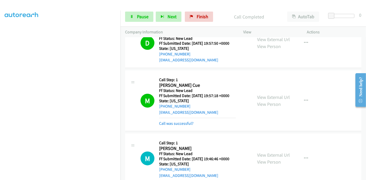
scroll to position [32, 0]
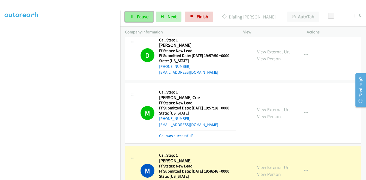
click at [137, 18] on span "Pause" at bounding box center [143, 17] width 12 height 6
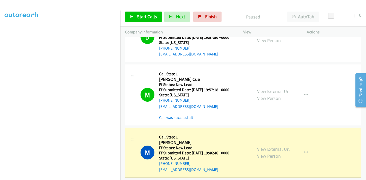
scroll to position [55, 0]
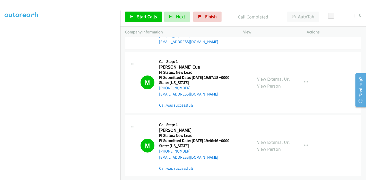
click at [180, 166] on link "Call was successful?" at bounding box center [176, 168] width 34 height 5
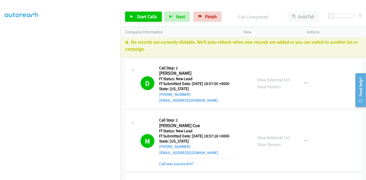
scroll to position [0, 0]
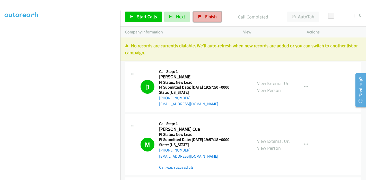
click at [205, 16] on span "Finish" at bounding box center [211, 17] width 12 height 6
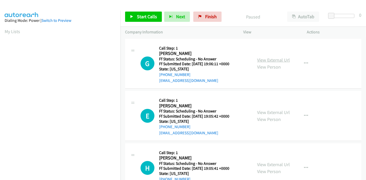
click at [267, 60] on link "View External Url" at bounding box center [273, 60] width 33 height 6
click at [269, 112] on link "View External Url" at bounding box center [273, 113] width 33 height 6
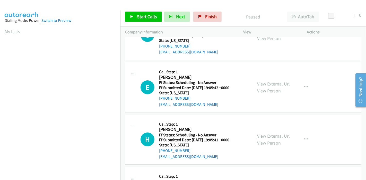
click at [263, 137] on link "View External Url" at bounding box center [273, 136] width 33 height 6
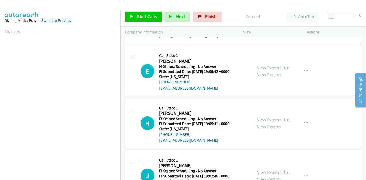
scroll to position [86, 0]
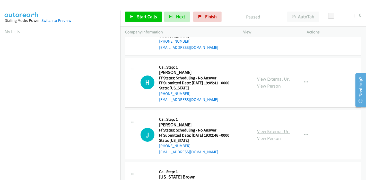
click at [267, 129] on link "View External Url" at bounding box center [273, 132] width 33 height 6
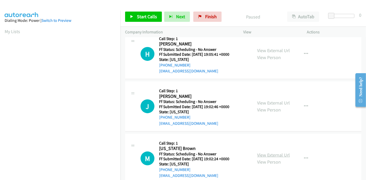
click at [267, 155] on link "View External Url" at bounding box center [273, 155] width 33 height 6
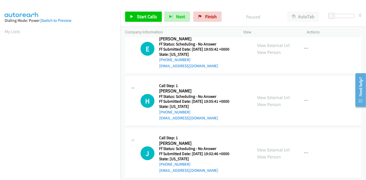
scroll to position [0, 0]
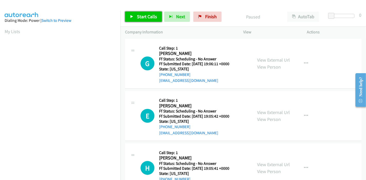
click at [134, 18] on link "Start Calls" at bounding box center [143, 17] width 37 height 10
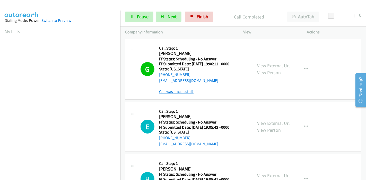
click at [178, 91] on link "Call was successful?" at bounding box center [176, 91] width 34 height 5
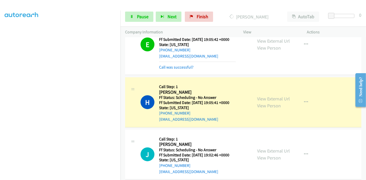
scroll to position [68, 0]
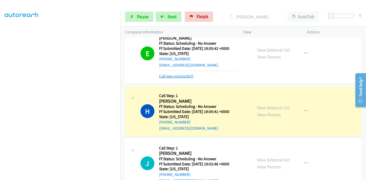
click at [179, 77] on link "Call was successful?" at bounding box center [176, 76] width 34 height 5
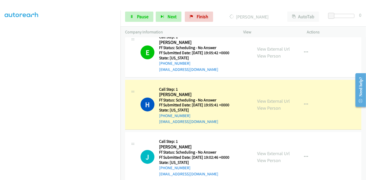
scroll to position [96, 0]
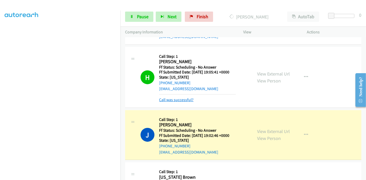
click at [171, 99] on link "Call was successful?" at bounding box center [176, 99] width 34 height 5
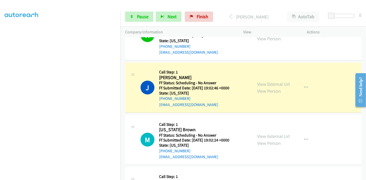
scroll to position [154, 0]
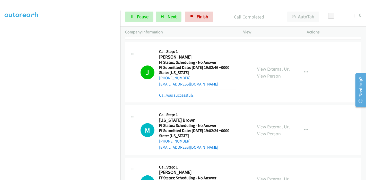
click at [179, 94] on link "Call was successful?" at bounding box center [176, 95] width 34 height 5
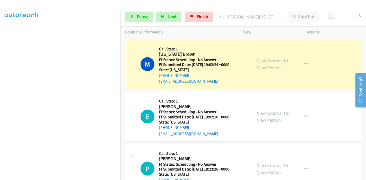
scroll to position [239, 0]
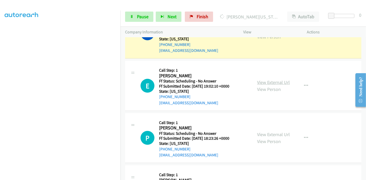
click at [278, 81] on link "View External Url" at bounding box center [273, 82] width 33 height 6
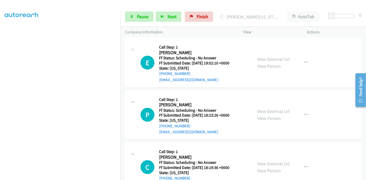
scroll to position [268, 0]
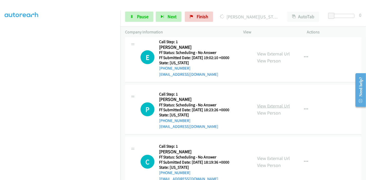
click at [266, 106] on link "View External Url" at bounding box center [273, 106] width 33 height 6
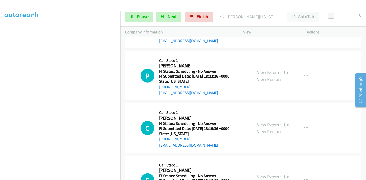
scroll to position [325, 0]
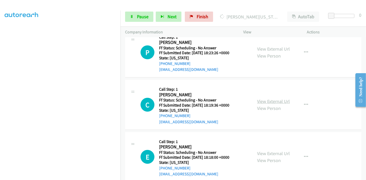
click at [269, 102] on link "View External Url" at bounding box center [273, 102] width 33 height 6
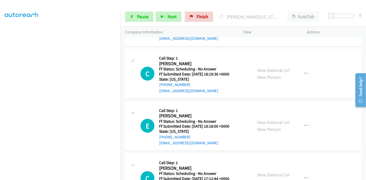
scroll to position [382, 0]
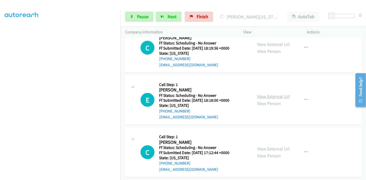
click at [268, 94] on link "View External Url" at bounding box center [273, 97] width 33 height 6
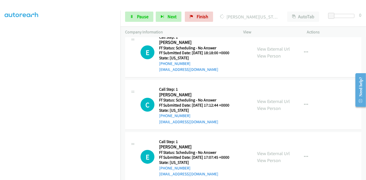
scroll to position [439, 0]
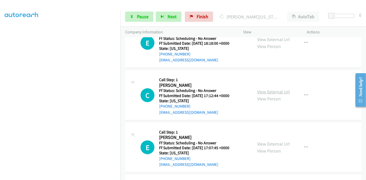
click at [275, 91] on link "View External Url" at bounding box center [273, 92] width 33 height 6
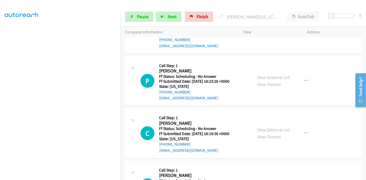
scroll to position [211, 0]
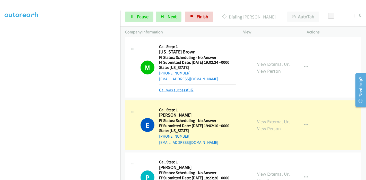
click at [170, 88] on link "Call was successful?" at bounding box center [176, 90] width 34 height 5
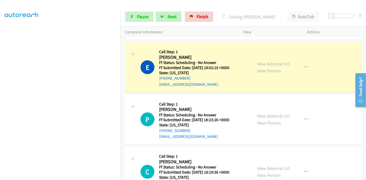
scroll to position [268, 0]
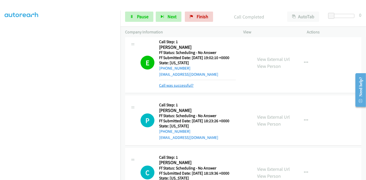
click at [179, 85] on link "Call was successful?" at bounding box center [176, 85] width 34 height 5
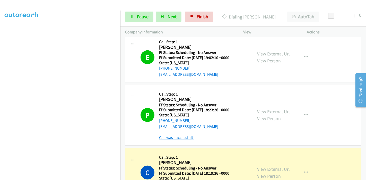
click at [180, 136] on link "Call was successful?" at bounding box center [176, 137] width 34 height 5
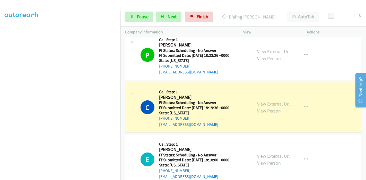
scroll to position [325, 0]
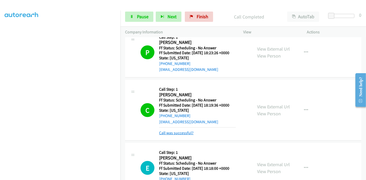
click at [179, 132] on link "Call was successful?" at bounding box center [176, 133] width 34 height 5
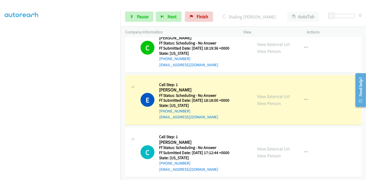
scroll to position [411, 0]
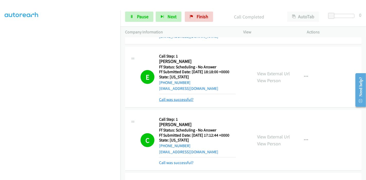
click at [177, 101] on link "Call was successful?" at bounding box center [176, 99] width 34 height 5
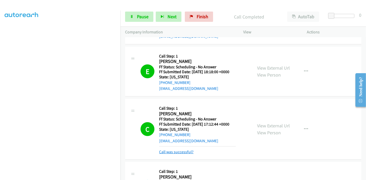
click at [180, 153] on link "Call was successful?" at bounding box center [176, 152] width 34 height 5
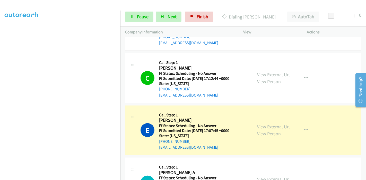
scroll to position [468, 0]
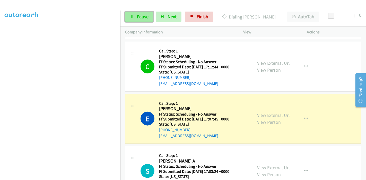
click at [140, 17] on span "Pause" at bounding box center [143, 17] width 12 height 6
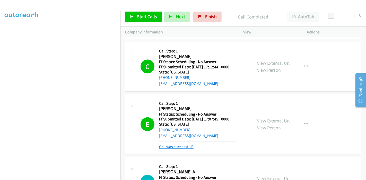
click at [182, 146] on link "Call was successful?" at bounding box center [176, 147] width 34 height 5
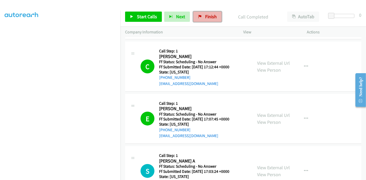
drag, startPoint x: 206, startPoint y: 17, endPoint x: 202, endPoint y: 21, distance: 5.1
click at [206, 17] on span "Finish" at bounding box center [211, 17] width 12 height 6
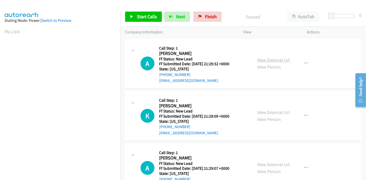
click at [280, 60] on link "View External Url" at bounding box center [273, 60] width 33 height 6
click at [260, 113] on link "View External Url" at bounding box center [273, 113] width 33 height 6
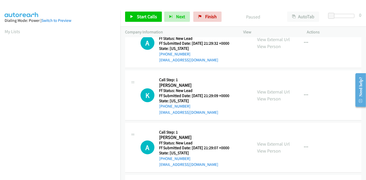
scroll to position [57, 0]
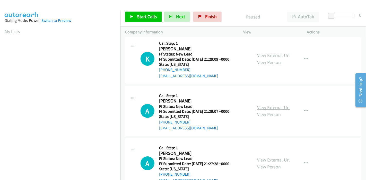
click at [275, 108] on link "View External Url" at bounding box center [273, 108] width 33 height 6
click at [138, 13] on link "Start Calls" at bounding box center [143, 17] width 37 height 10
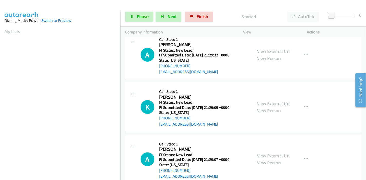
scroll to position [0, 0]
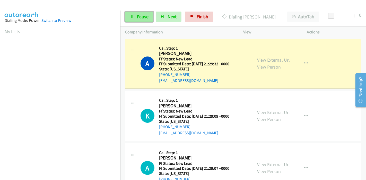
click at [138, 16] on span "Pause" at bounding box center [143, 17] width 12 height 6
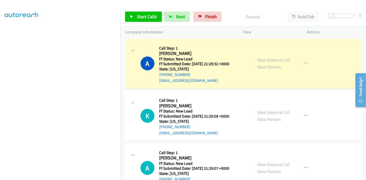
scroll to position [109, 0]
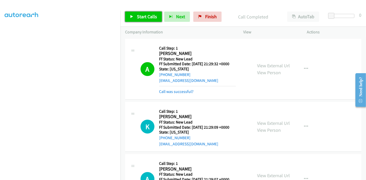
click at [146, 18] on span "Start Calls" at bounding box center [147, 17] width 20 height 6
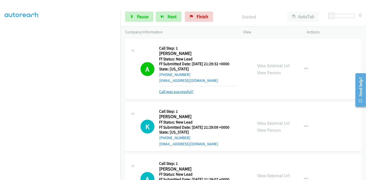
click at [175, 90] on link "Call was successful?" at bounding box center [176, 91] width 34 height 5
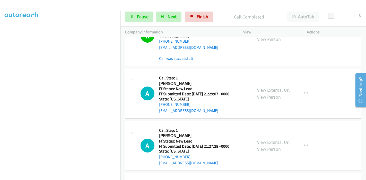
scroll to position [114, 0]
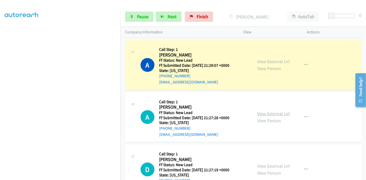
click at [273, 113] on link "View External Url" at bounding box center [273, 114] width 33 height 6
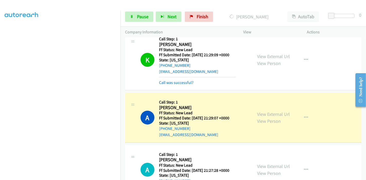
scroll to position [57, 0]
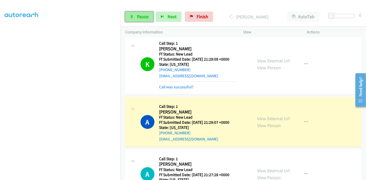
click at [140, 15] on span "Pause" at bounding box center [143, 17] width 12 height 6
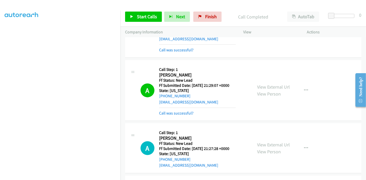
scroll to position [86, 0]
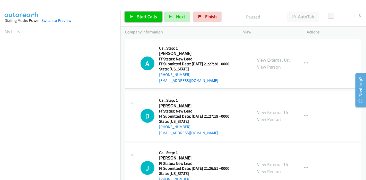
click at [137, 16] on span "Start Calls" at bounding box center [147, 17] width 20 height 6
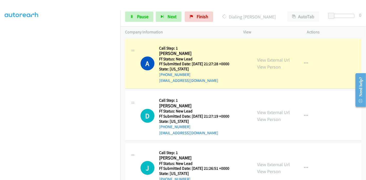
scroll to position [109, 0]
click at [132, 17] on icon at bounding box center [132, 17] width 4 height 4
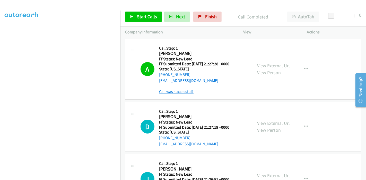
click at [185, 91] on link "Call was successful?" at bounding box center [176, 91] width 34 height 5
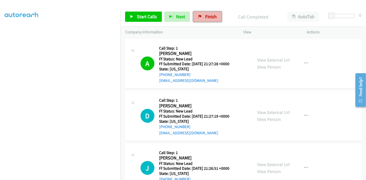
click at [210, 14] on span "Finish" at bounding box center [211, 17] width 12 height 6
